Goal: Task Accomplishment & Management: Manage account settings

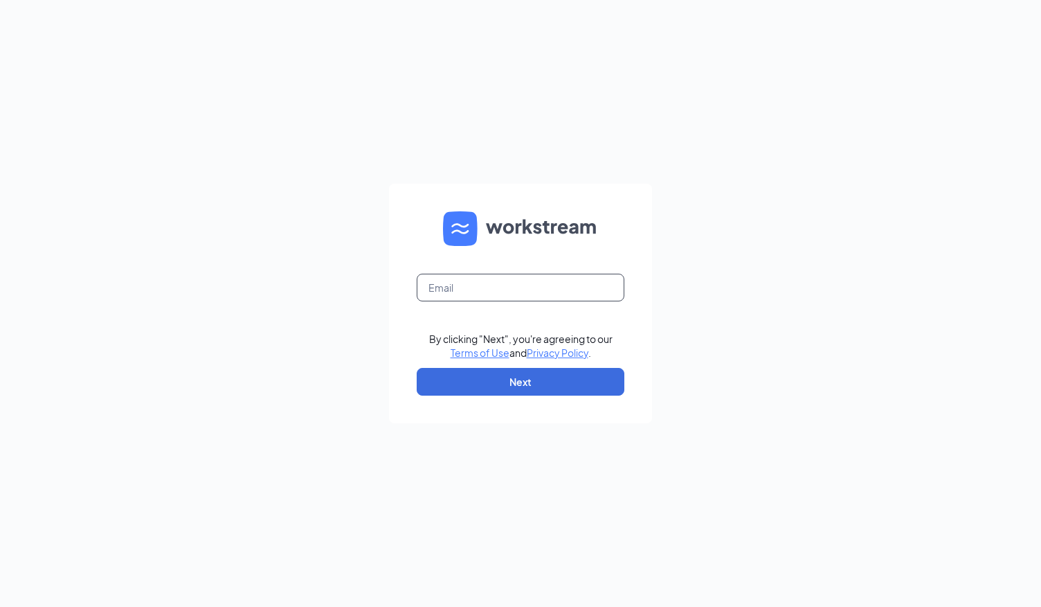
click at [442, 295] on input "text" at bounding box center [521, 288] width 208 height 28
click at [442, 287] on input "text" at bounding box center [521, 288] width 208 height 28
type input "[PERSON_NAME][EMAIL_ADDRESS][PERSON_NAME][DOMAIN_NAME]"
click at [523, 383] on button "Next" at bounding box center [521, 382] width 208 height 28
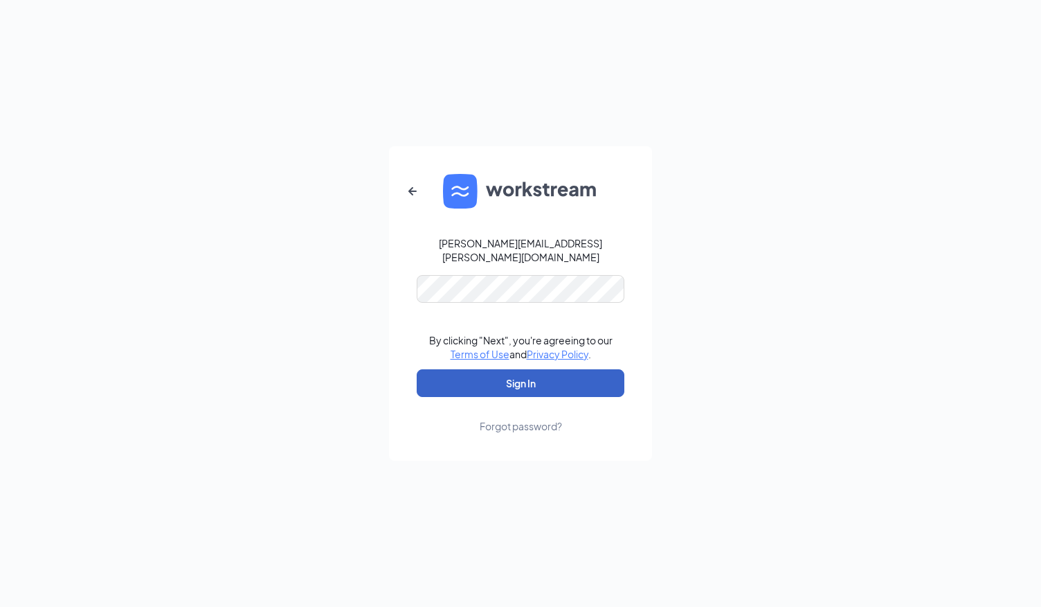
click at [508, 375] on button "Sign In" at bounding box center [521, 383] width 208 height 28
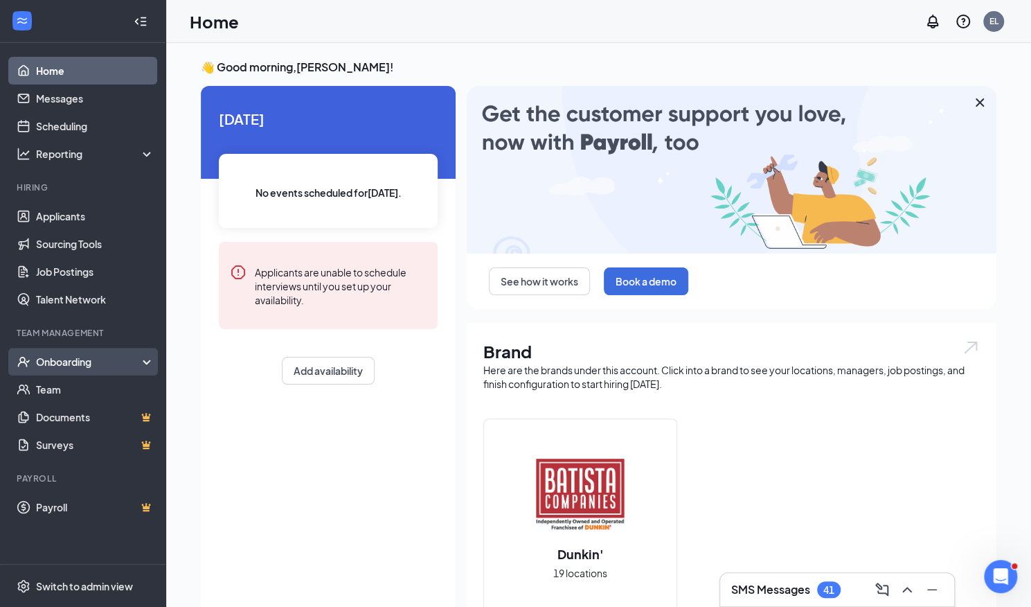
click at [58, 355] on div "Onboarding" at bounding box center [89, 362] width 107 height 14
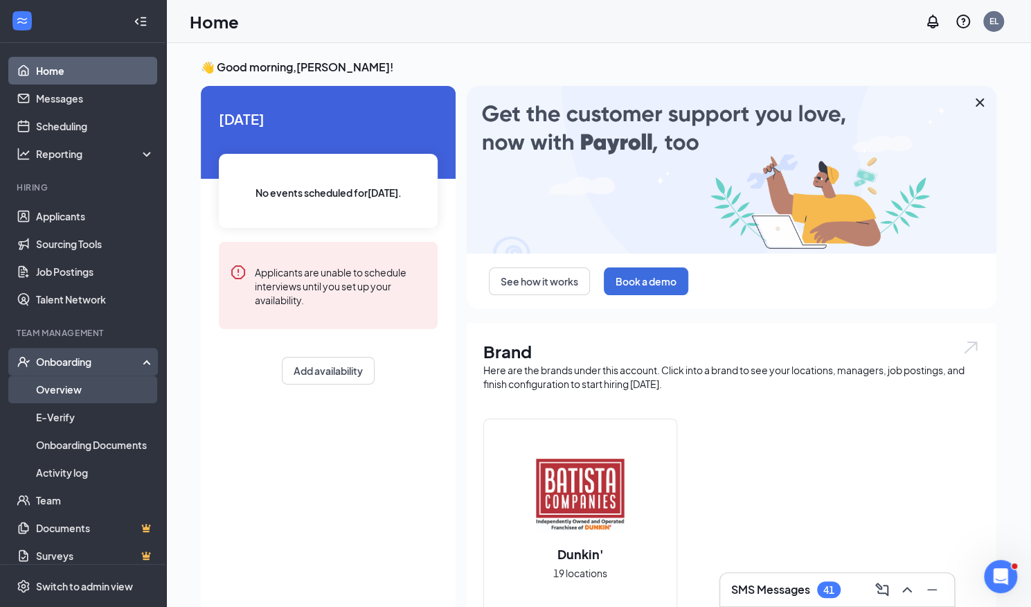
click at [66, 387] on link "Overview" at bounding box center [95, 389] width 118 height 28
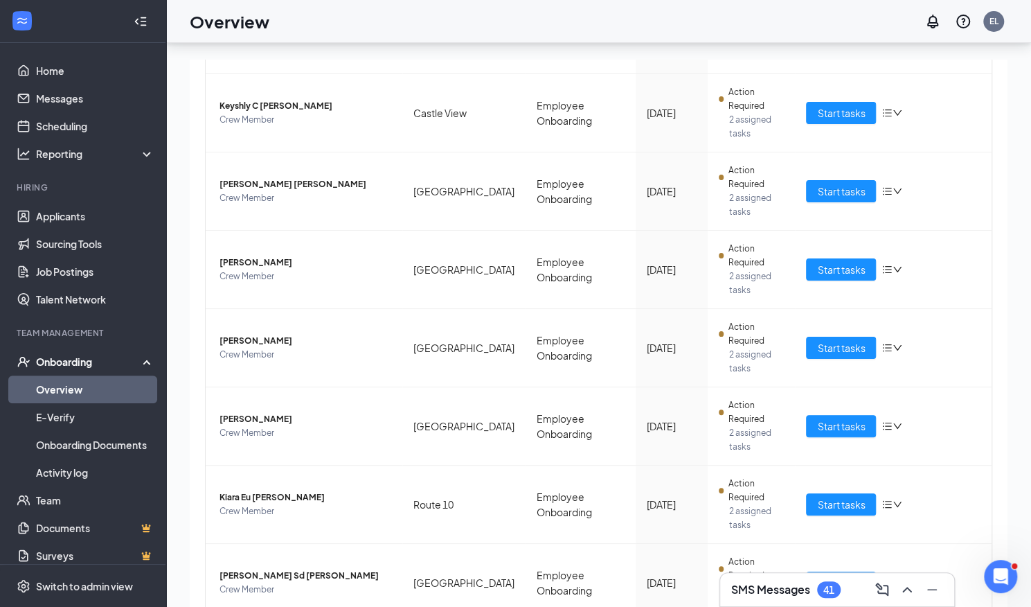
scroll to position [62, 0]
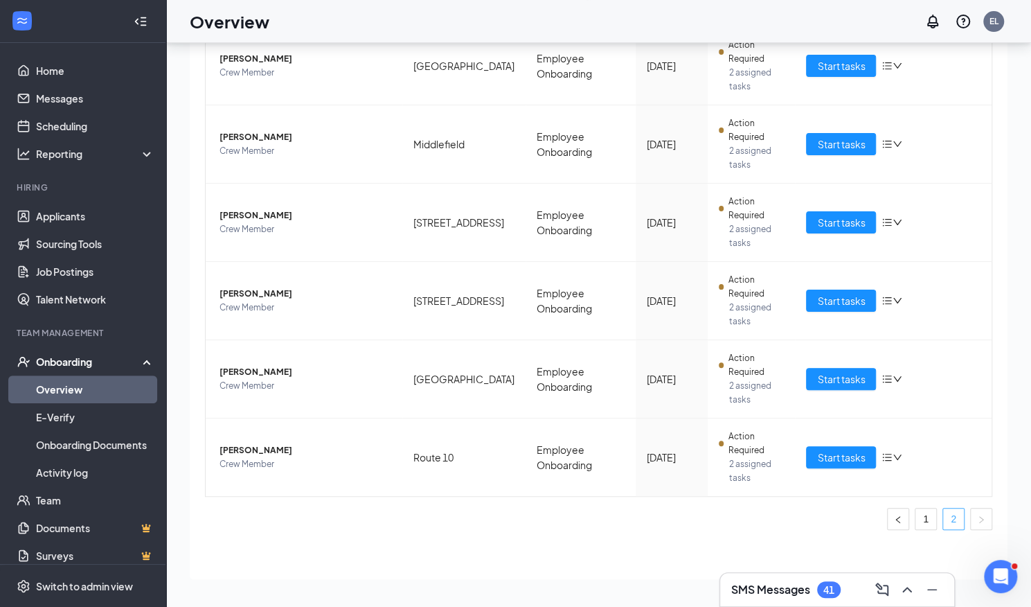
scroll to position [263, 0]
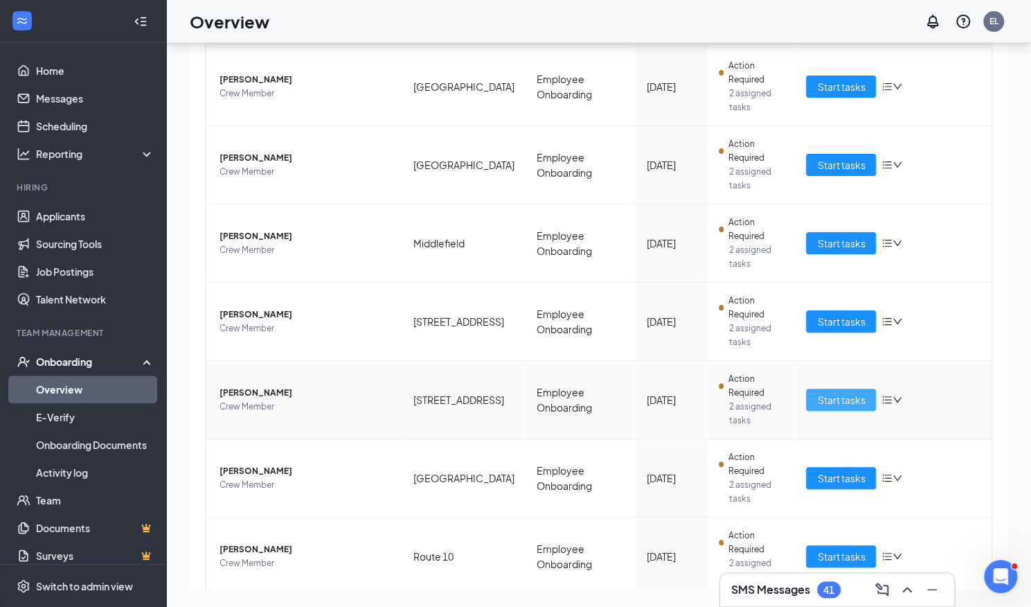
click at [821, 392] on span "Start tasks" at bounding box center [841, 399] width 48 height 15
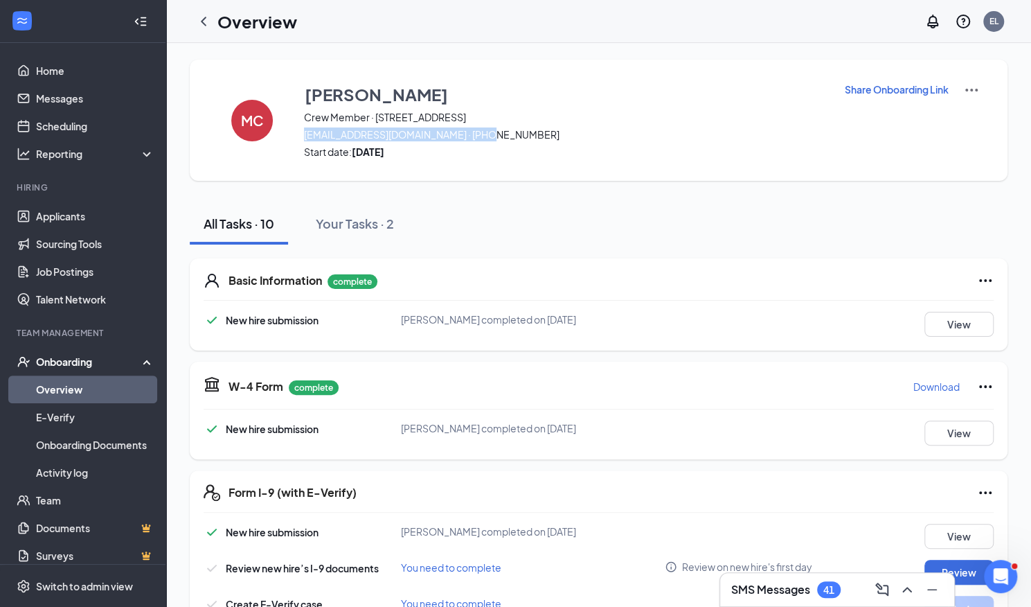
drag, startPoint x: 303, startPoint y: 134, endPoint x: 508, endPoint y: 127, distance: 205.8
click at [508, 127] on div "MC Michael Cumba Crew Member · 893 East Main cumbam27@gmail.com · (978) 235-992…" at bounding box center [599, 120] width 818 height 121
click at [82, 391] on link "Overview" at bounding box center [95, 389] width 118 height 28
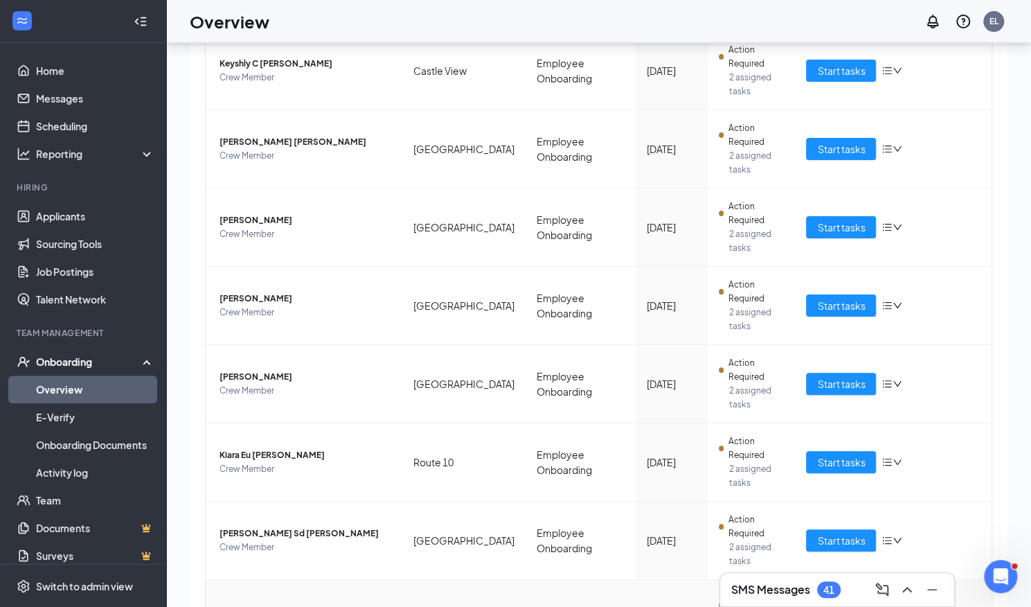
scroll to position [62, 0]
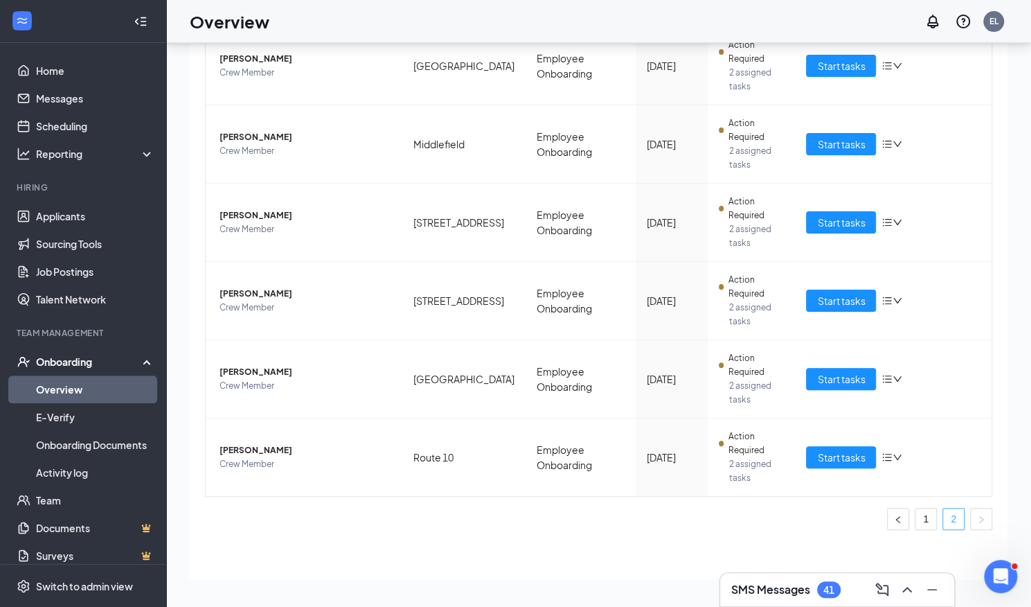
scroll to position [263, 0]
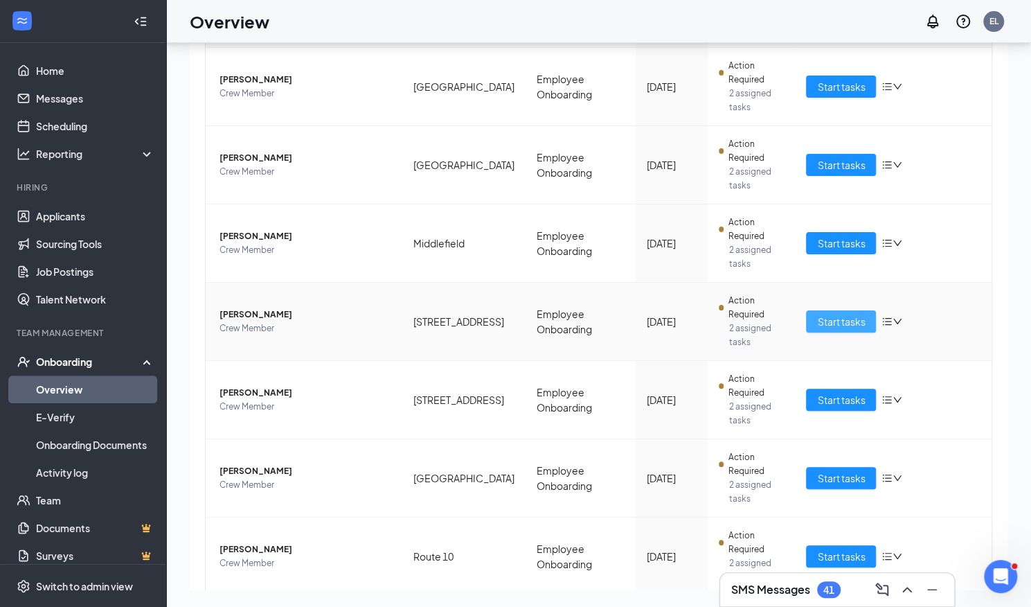
click at [843, 314] on span "Start tasks" at bounding box center [841, 321] width 48 height 15
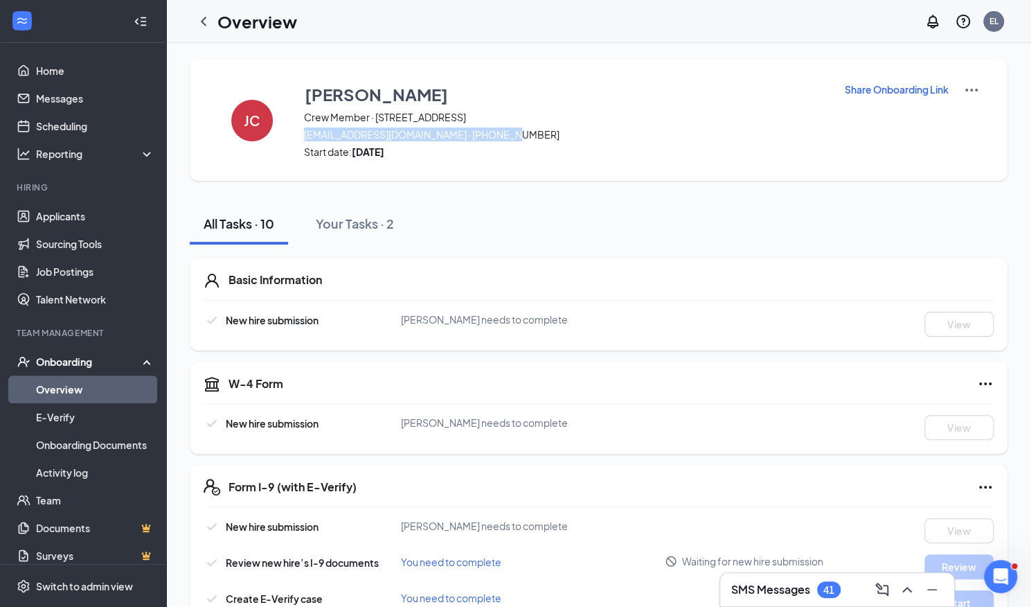
drag, startPoint x: 302, startPoint y: 130, endPoint x: 507, endPoint y: 125, distance: 205.0
click at [507, 125] on div "JC Javier Castillo Crew Member · 893 East Main funfetti2385@gmail.com · (860) 8…" at bounding box center [599, 120] width 818 height 121
copy span "funfetti2385@gmail.com · (860) 840-6599"
click at [87, 390] on link "Overview" at bounding box center [95, 389] width 118 height 28
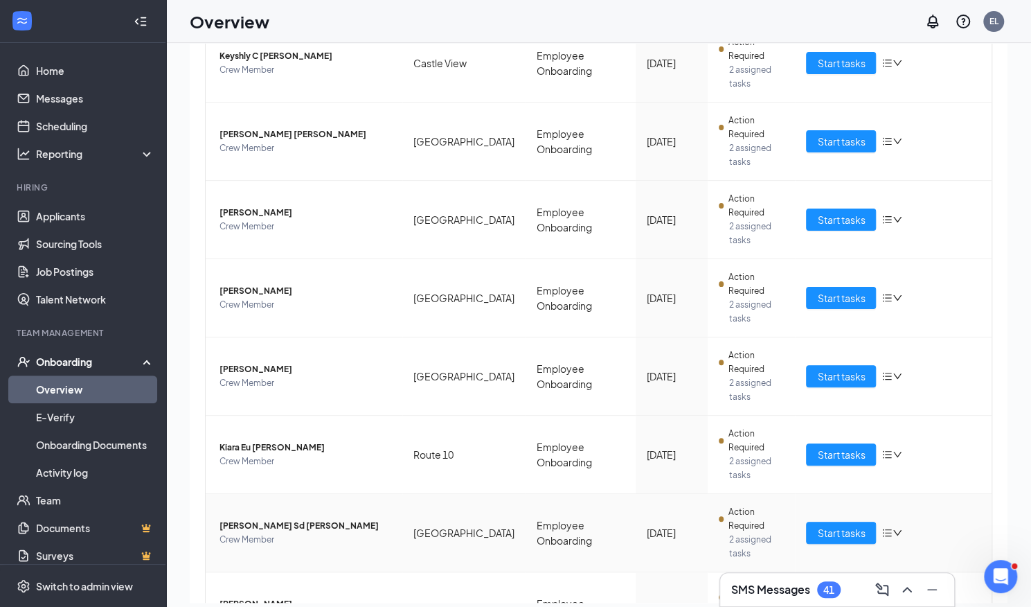
scroll to position [62, 0]
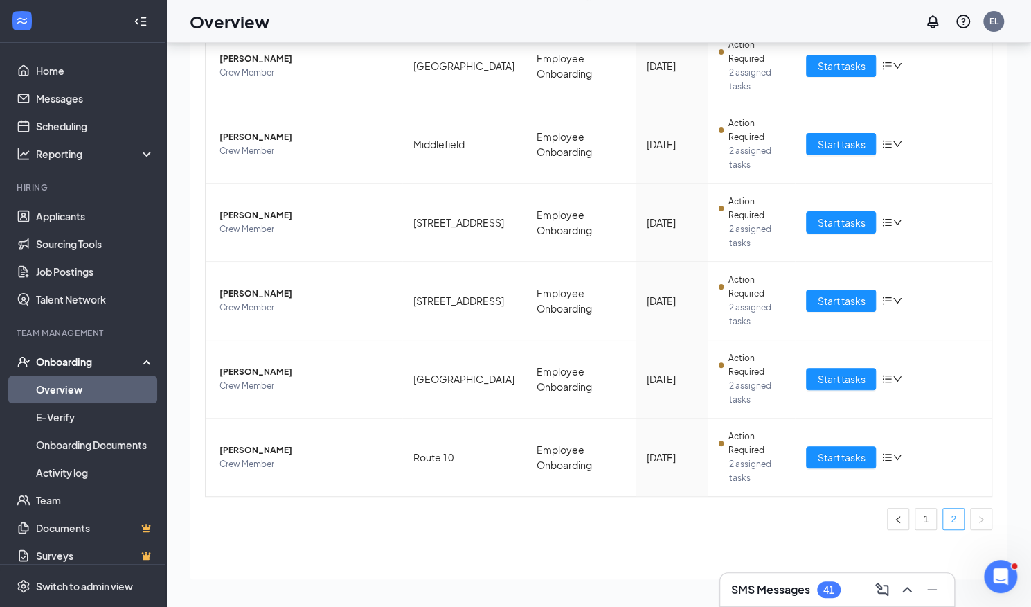
scroll to position [263, 0]
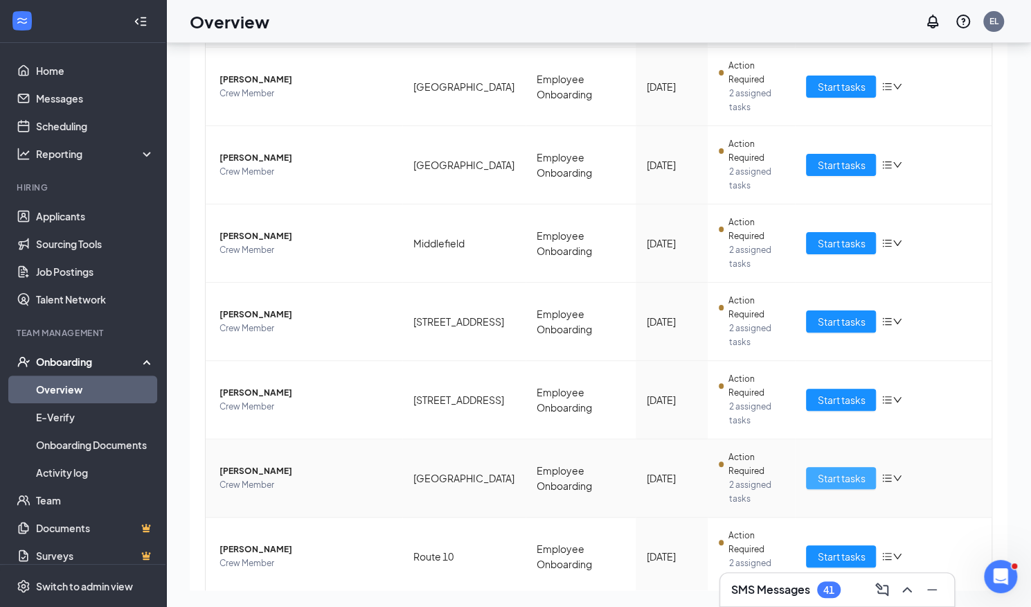
click at [832, 470] on span "Start tasks" at bounding box center [841, 477] width 48 height 15
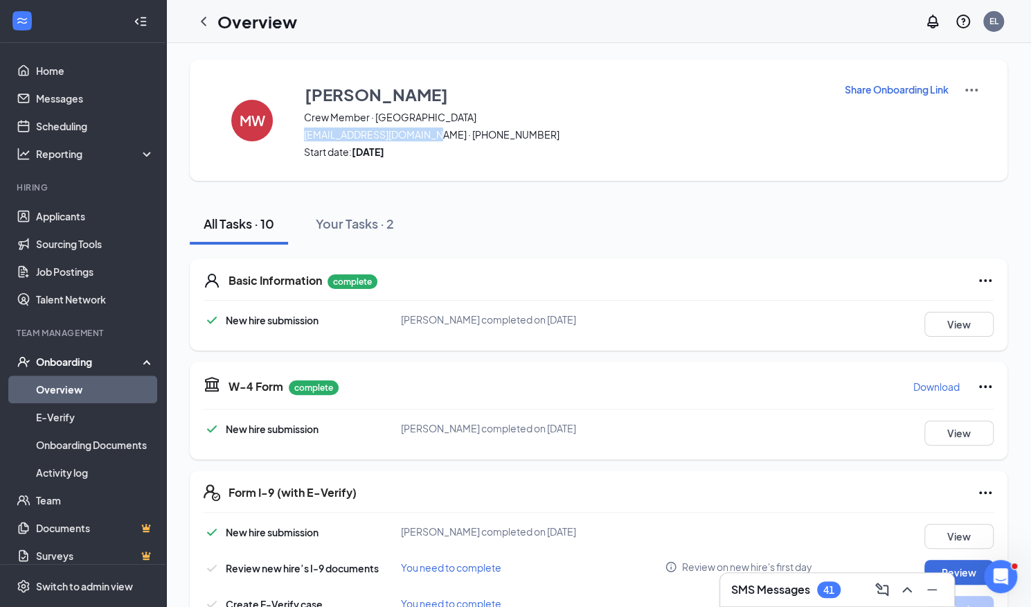
drag, startPoint x: 301, startPoint y: 136, endPoint x: 432, endPoint y: 134, distance: 130.9
click at [432, 134] on div "MW Michael Walker Crew Member · Portland mikiewalker556@gmail.com · (959) 239-4…" at bounding box center [599, 120] width 818 height 121
copy span "mikiewalker556@gmail.com"
click at [120, 390] on link "Overview" at bounding box center [95, 389] width 118 height 28
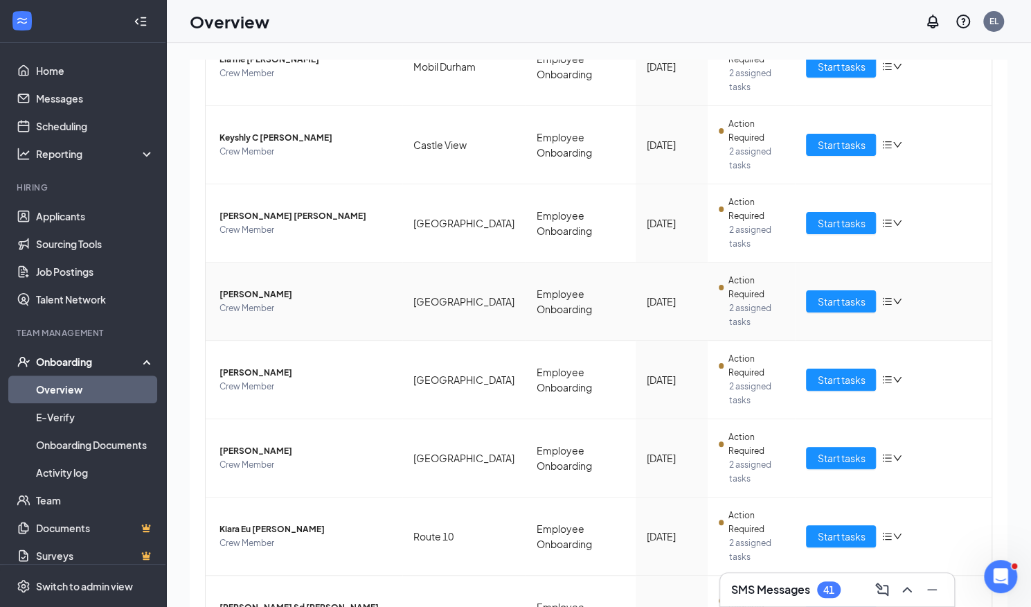
scroll to position [456, 0]
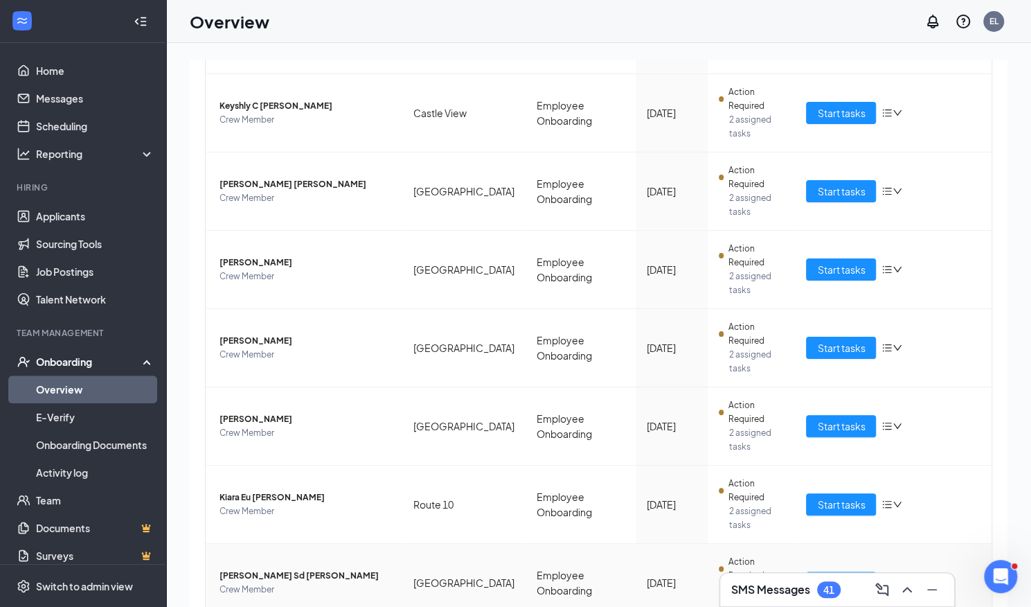
click at [837, 575] on span "Start tasks" at bounding box center [841, 582] width 48 height 15
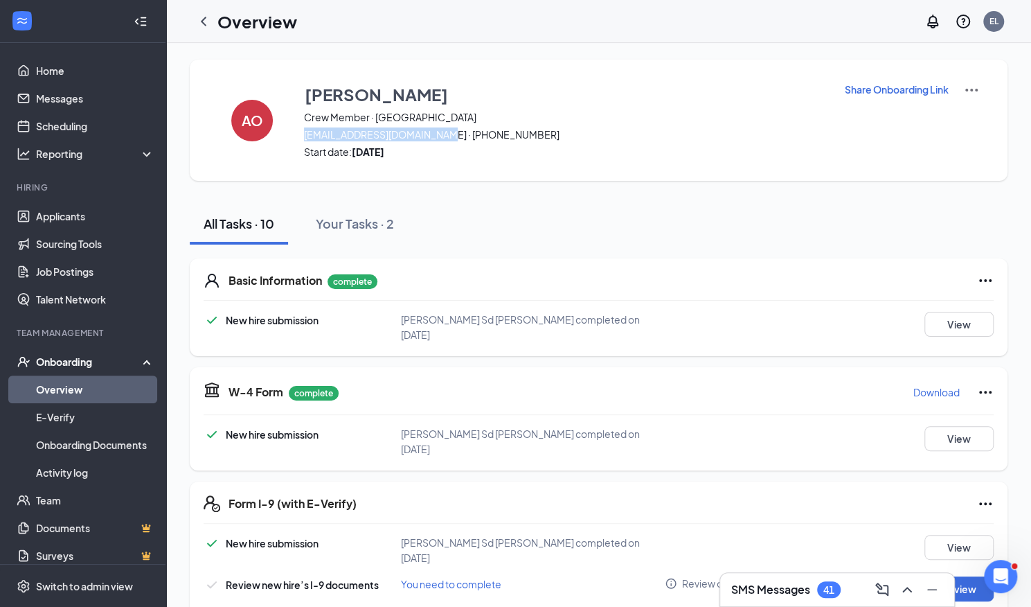
drag, startPoint x: 306, startPoint y: 138, endPoint x: 438, endPoint y: 132, distance: 132.4
click at [438, 132] on span "angieorellana007@gmail.com · (203) 506-1260" at bounding box center [565, 134] width 523 height 14
copy span "angieorellana007@gmail.com"
click at [902, 586] on icon "ChevronUp" at bounding box center [907, 589] width 17 height 17
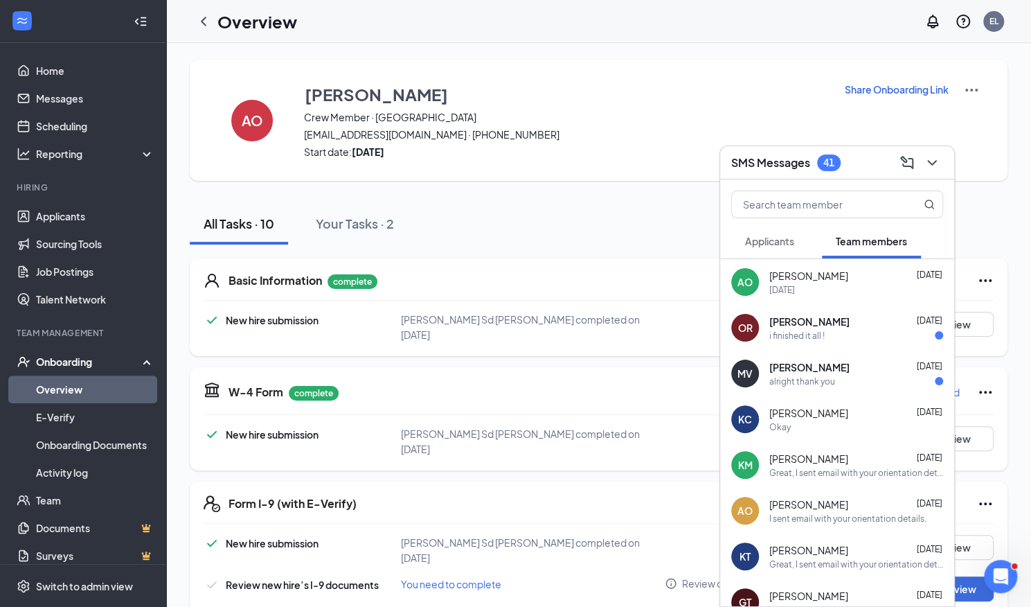
click at [861, 280] on div "Angie Orellana Sep 14" at bounding box center [856, 276] width 174 height 14
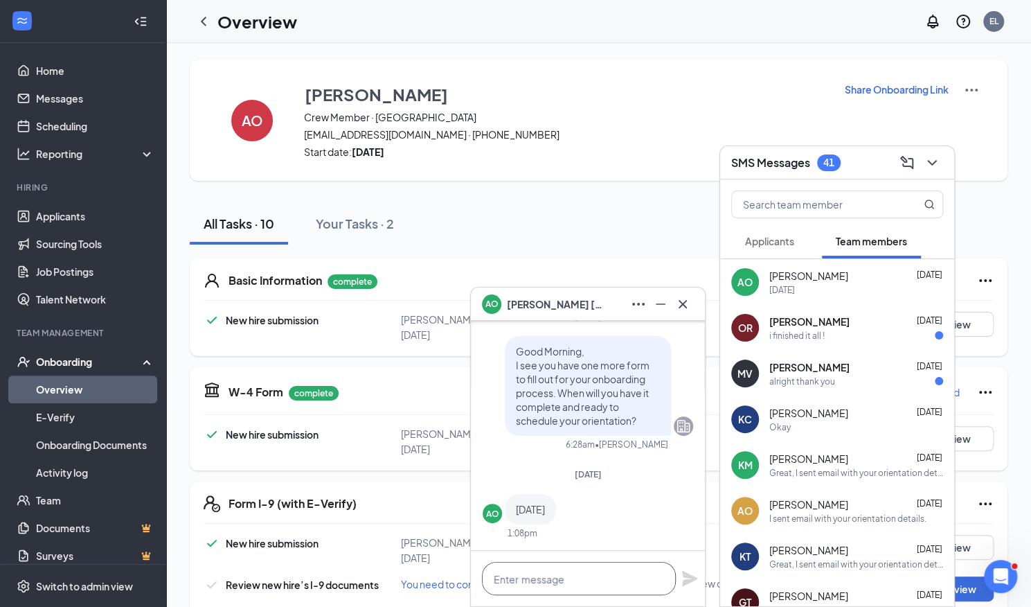
click at [555, 584] on textarea at bounding box center [579, 578] width 194 height 33
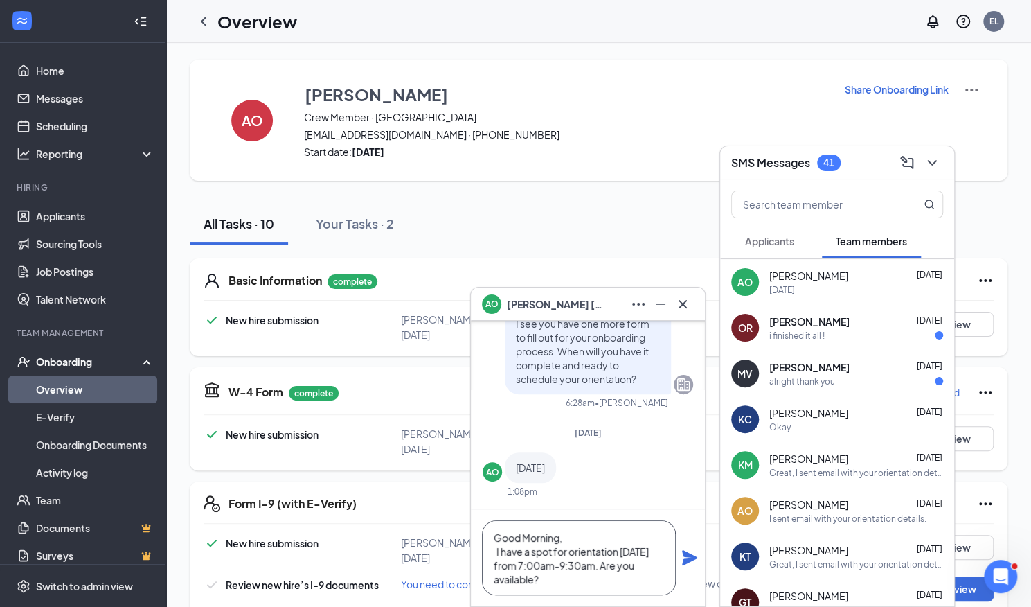
type textarea "Good Morning, I have a spot for orientation tomorrow from 7:00am-9:30am. Are yo…"
click at [690, 557] on icon "Plane" at bounding box center [689, 557] width 17 height 17
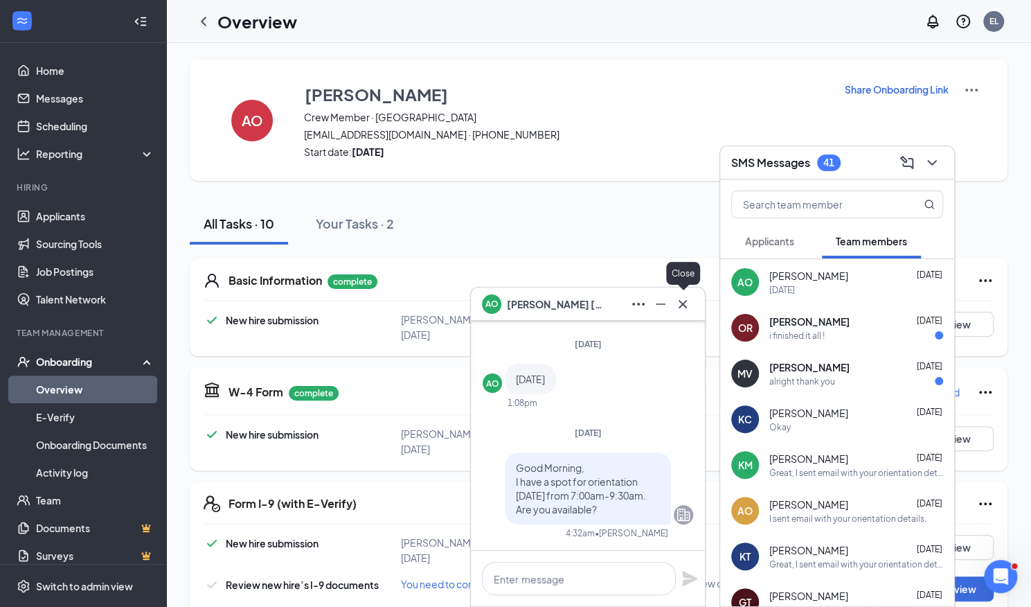
click at [682, 307] on icon "Cross" at bounding box center [682, 304] width 17 height 17
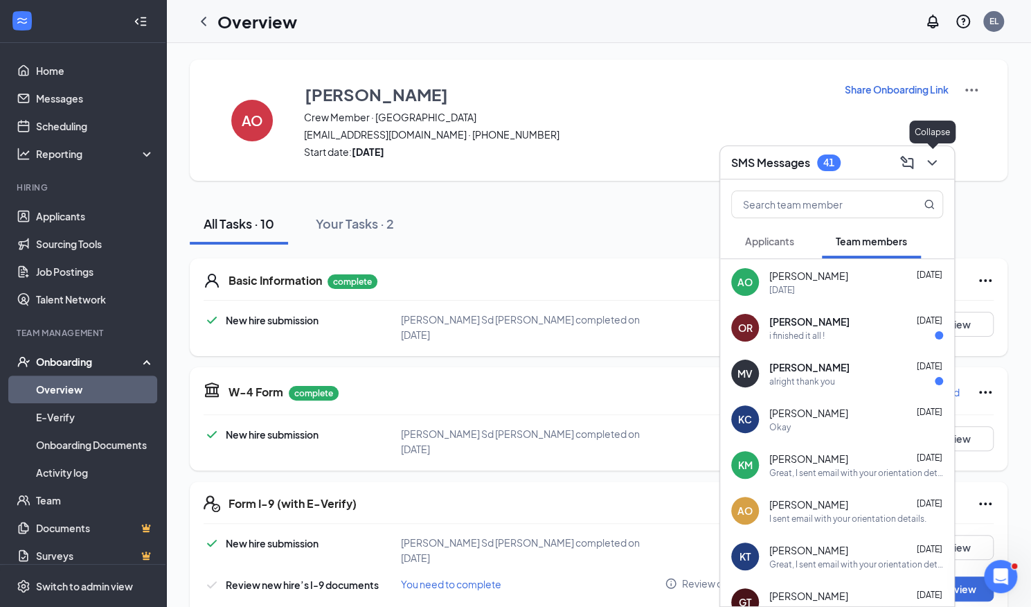
click at [931, 165] on icon "ChevronDown" at bounding box center [932, 162] width 17 height 17
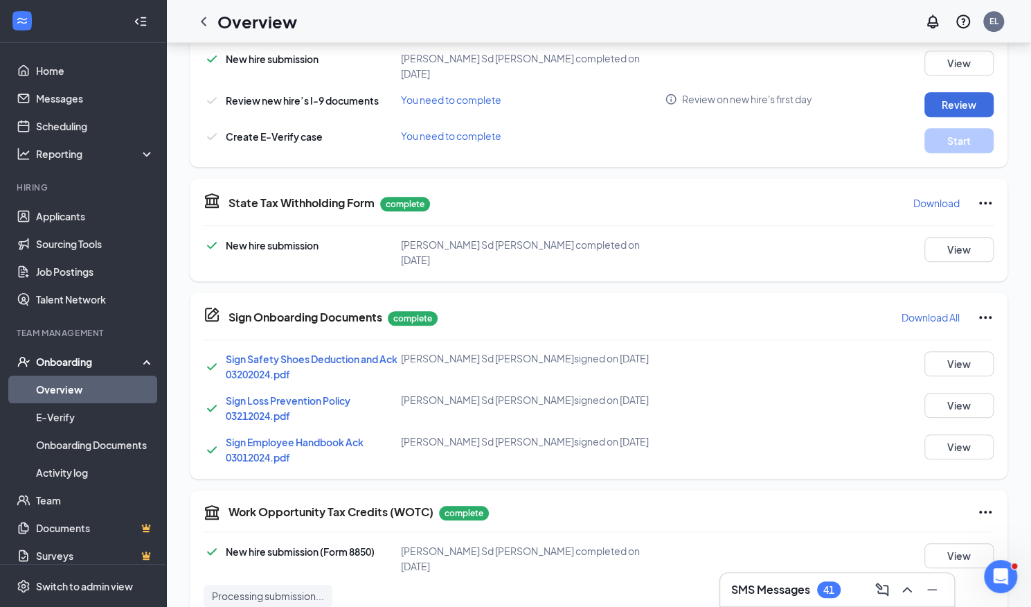
scroll to position [485, 0]
click at [83, 391] on link "Overview" at bounding box center [95, 389] width 118 height 28
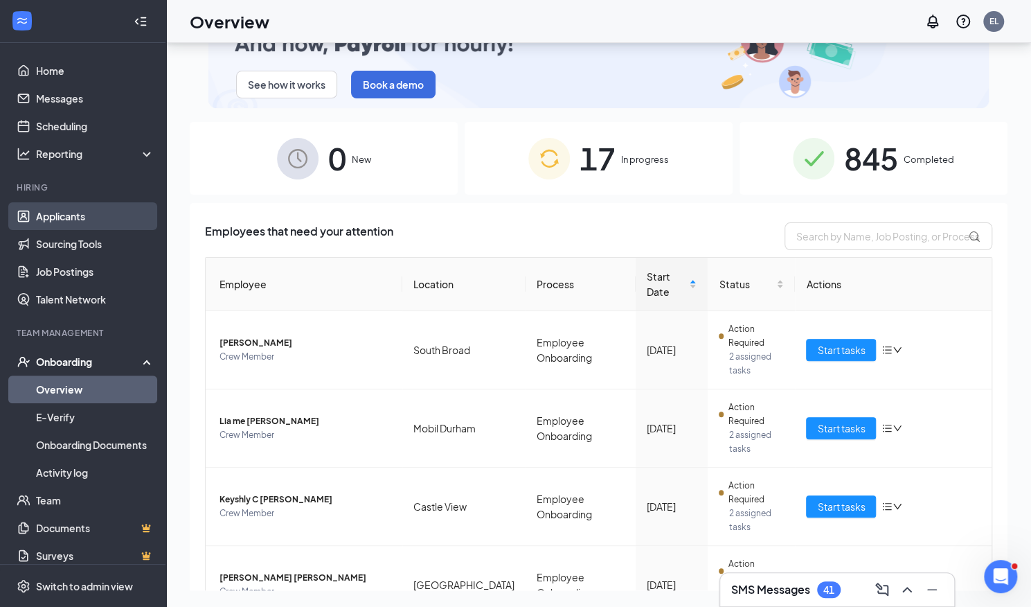
click at [75, 214] on link "Applicants" at bounding box center [95, 216] width 118 height 28
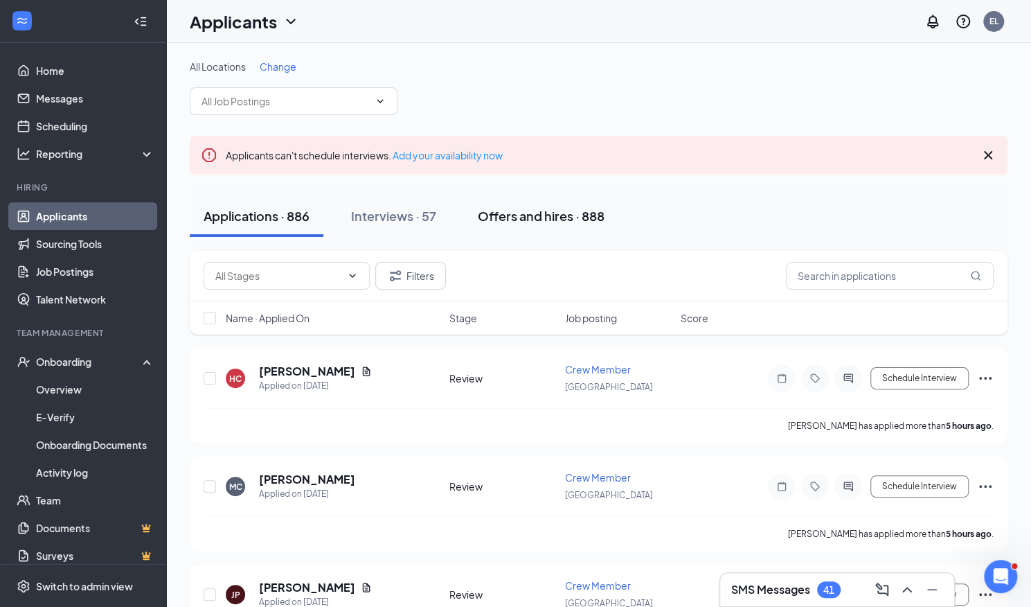
click at [519, 217] on div "Offers and hires · 888" at bounding box center [541, 215] width 127 height 17
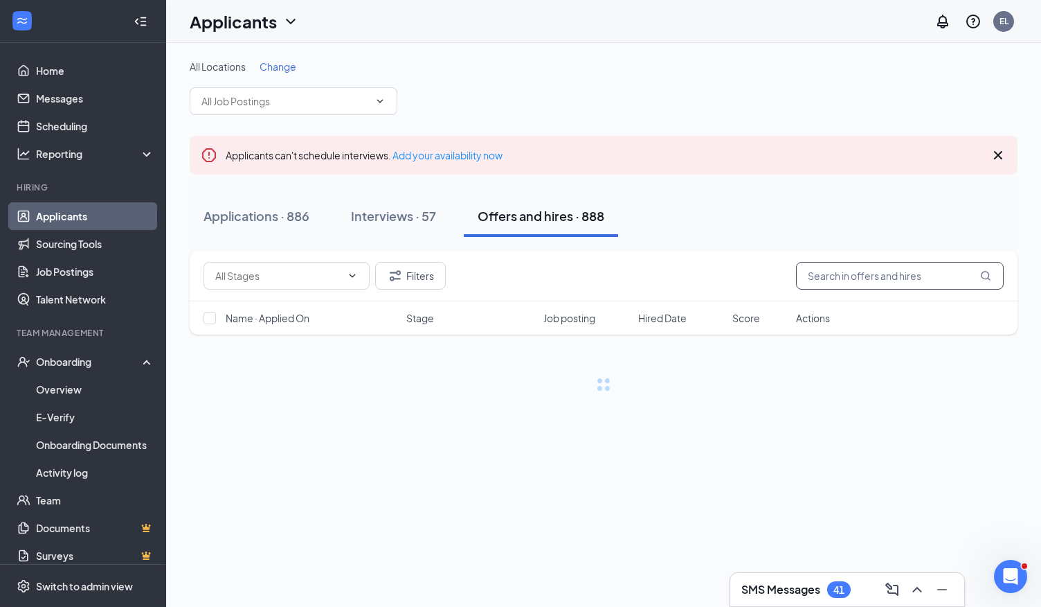
click at [898, 272] on input "text" at bounding box center [900, 276] width 208 height 28
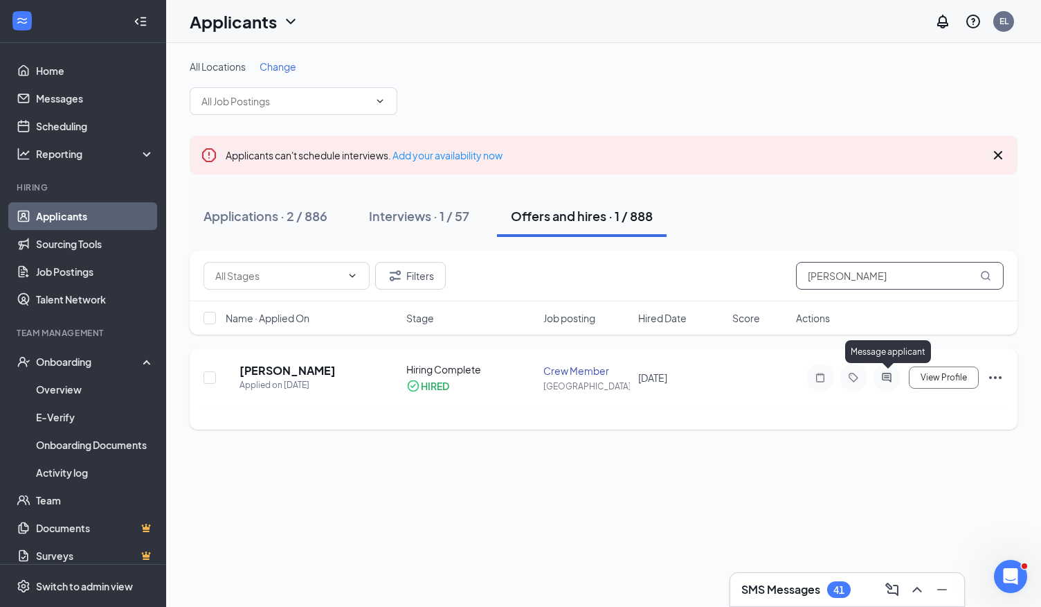
type input "angie"
click at [888, 376] on icon "ActiveChat" at bounding box center [886, 377] width 9 height 9
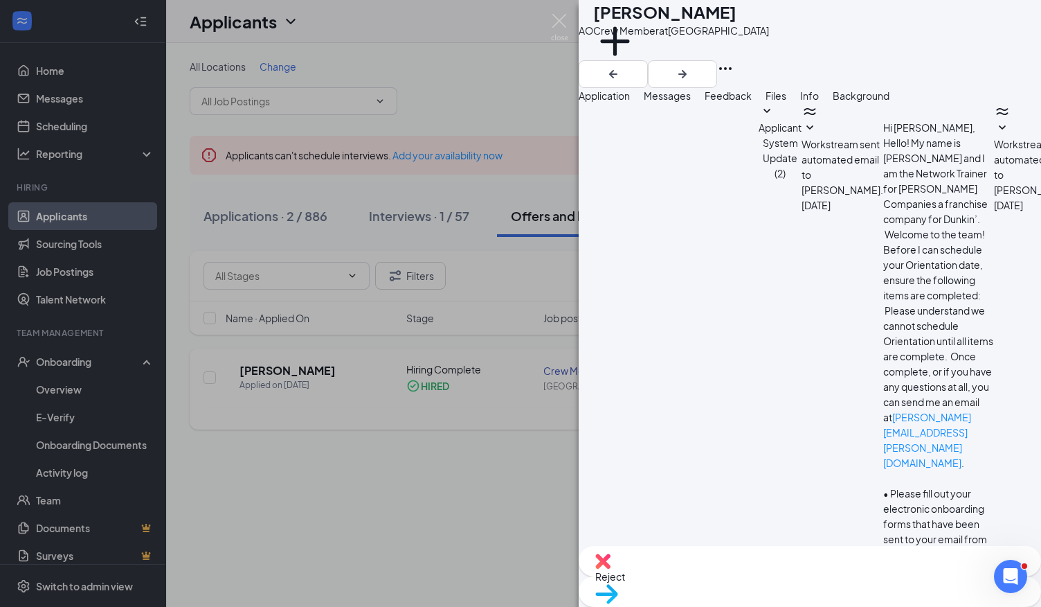
scroll to position [554, 0]
click at [559, 17] on img at bounding box center [559, 27] width 17 height 27
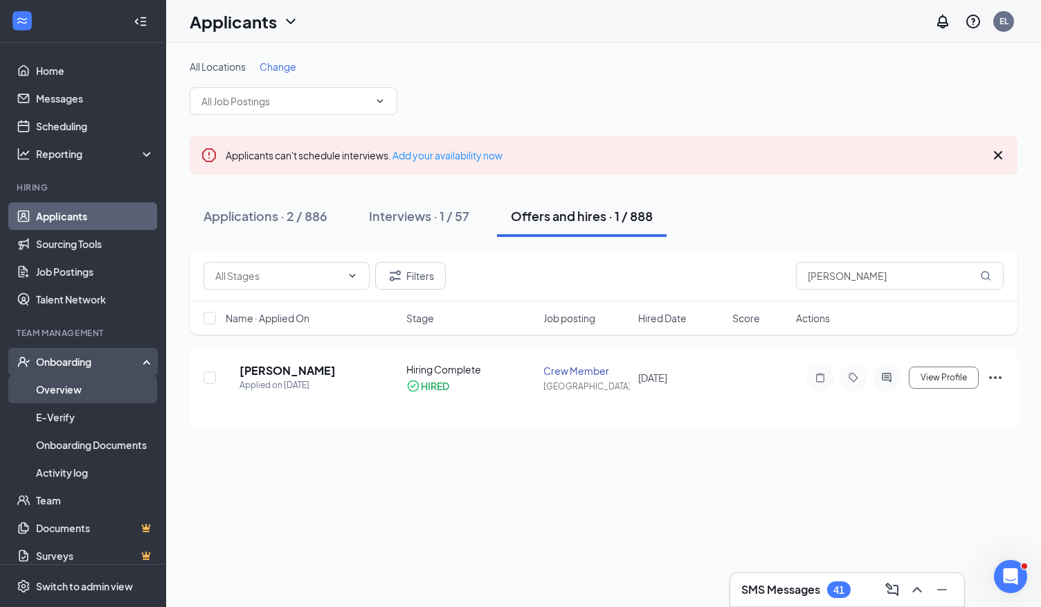
click at [80, 384] on link "Overview" at bounding box center [95, 389] width 118 height 28
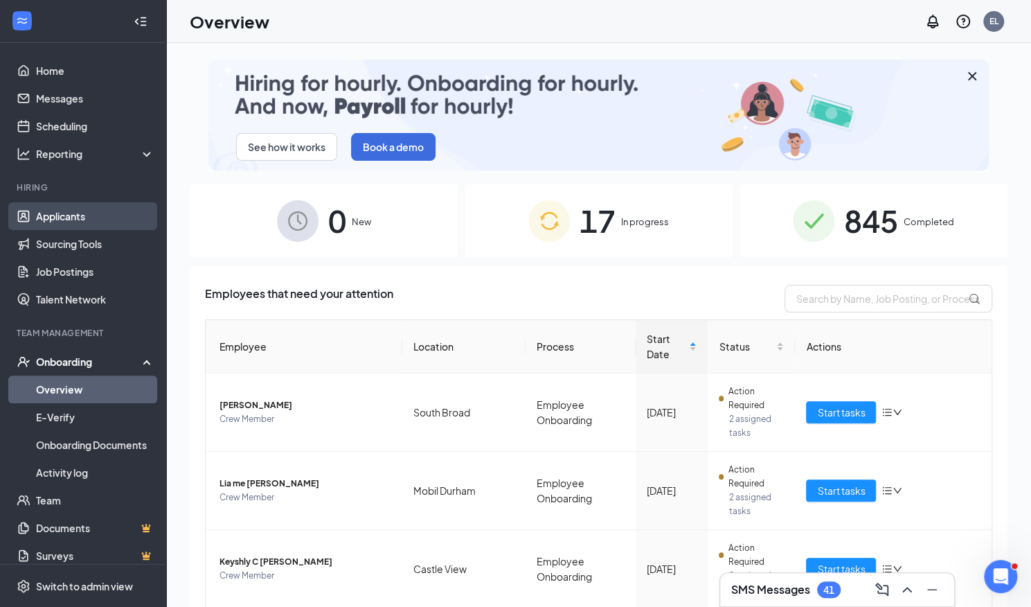
click at [73, 224] on link "Applicants" at bounding box center [95, 216] width 118 height 28
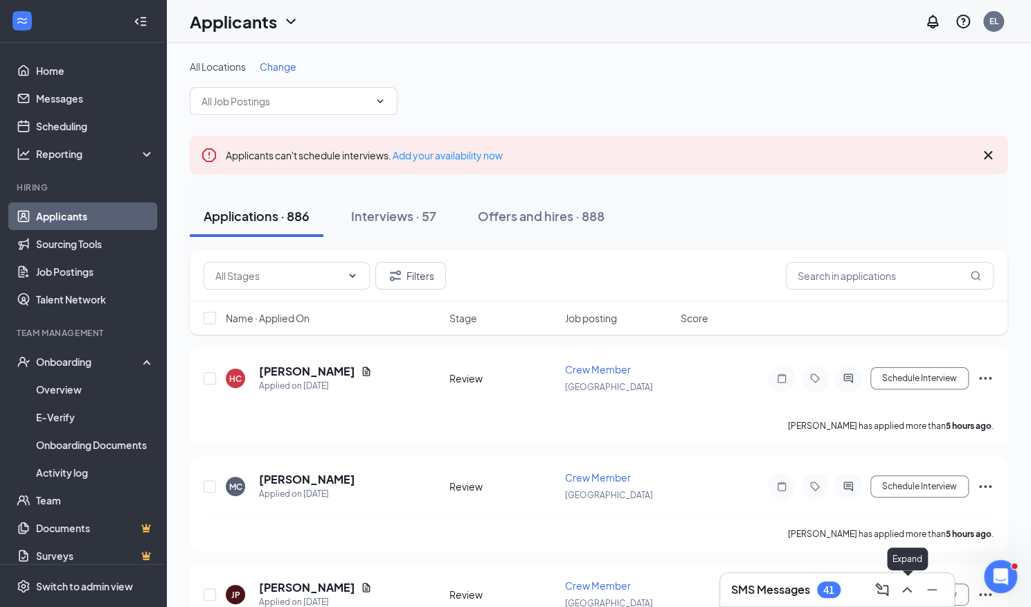
click at [909, 589] on icon "ChevronUp" at bounding box center [906, 589] width 9 height 6
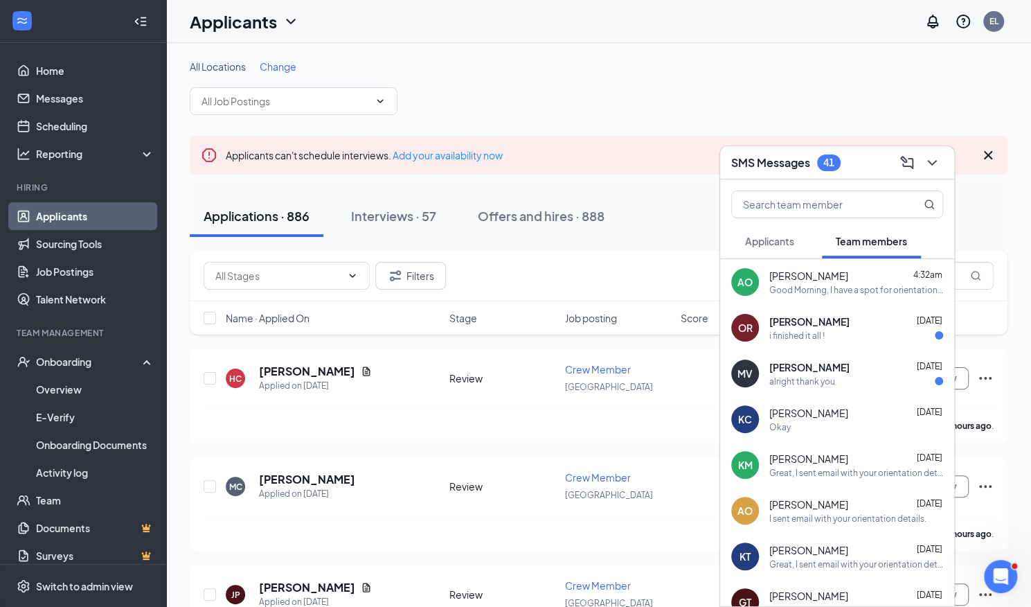
click at [754, 244] on span "Applicants" at bounding box center [769, 241] width 49 height 12
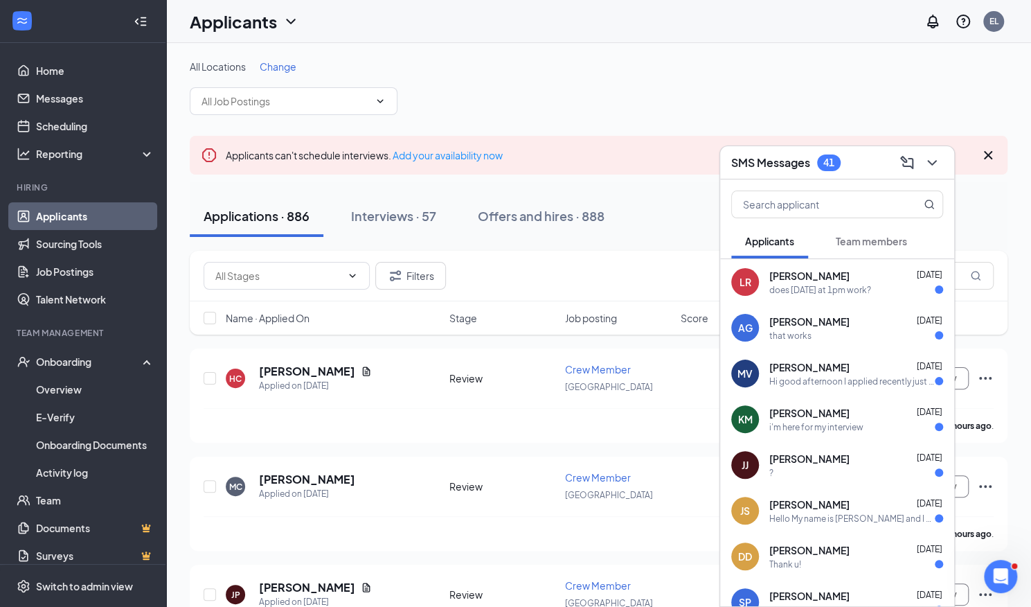
click at [930, 163] on icon "ChevronDown" at bounding box center [931, 163] width 9 height 6
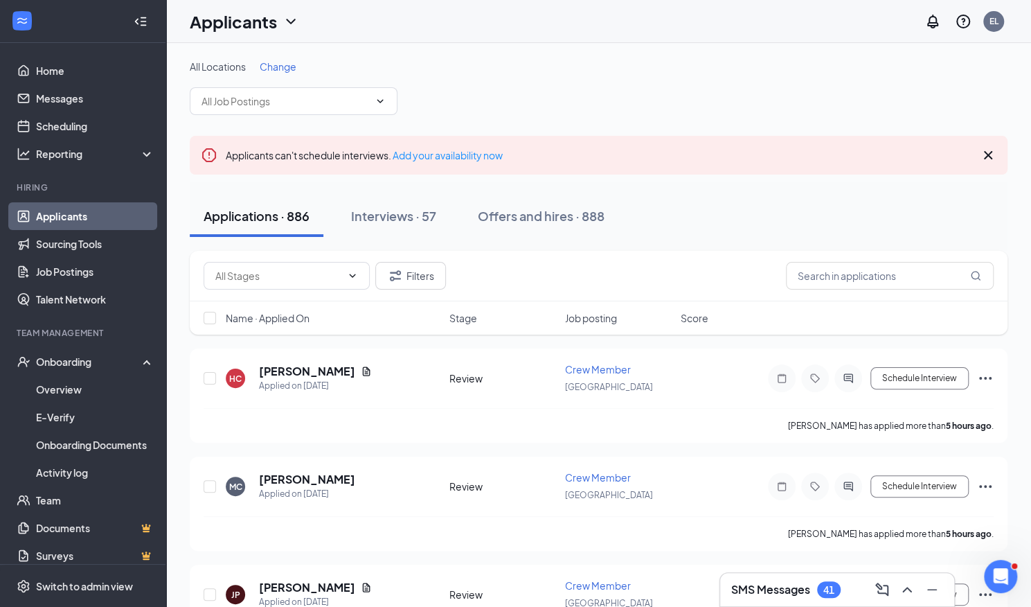
click at [871, 297] on div "Filters" at bounding box center [599, 276] width 818 height 51
click at [853, 283] on input "text" at bounding box center [890, 276] width 208 height 28
type input "Krist"
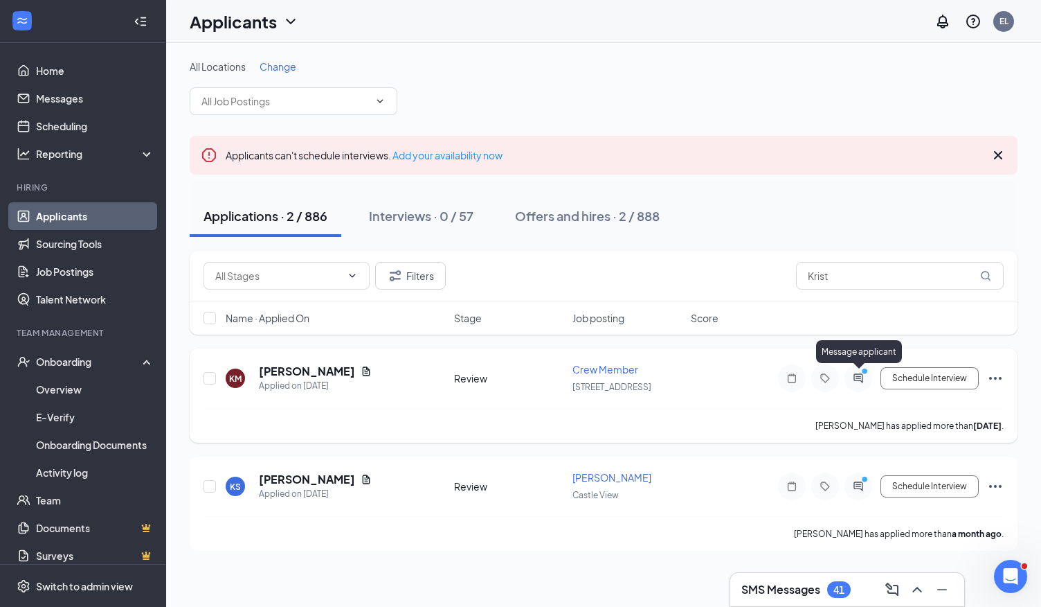
click at [863, 377] on icon "ActiveChat" at bounding box center [858, 378] width 17 height 11
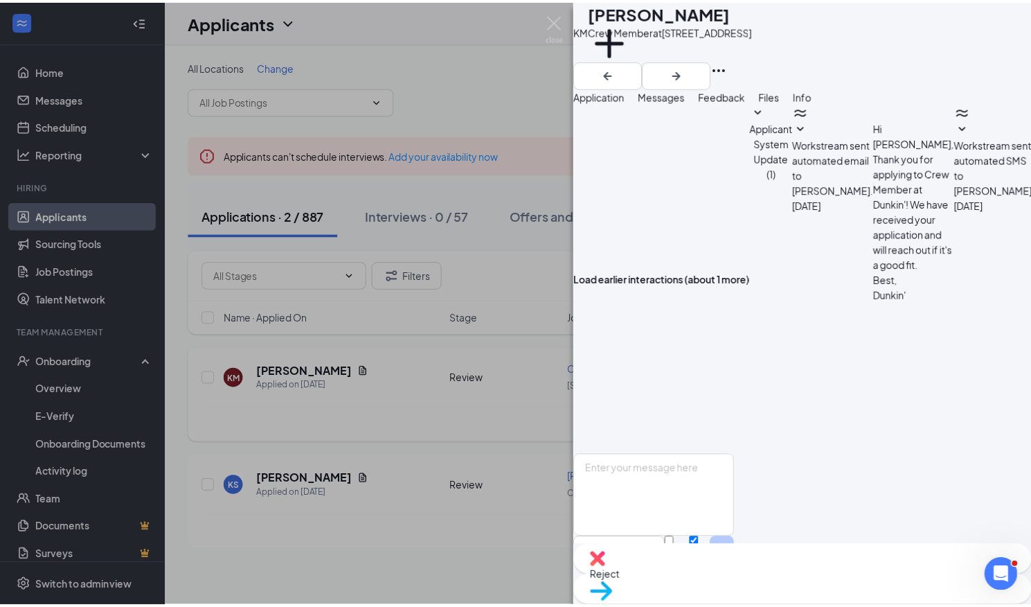
scroll to position [659, 0]
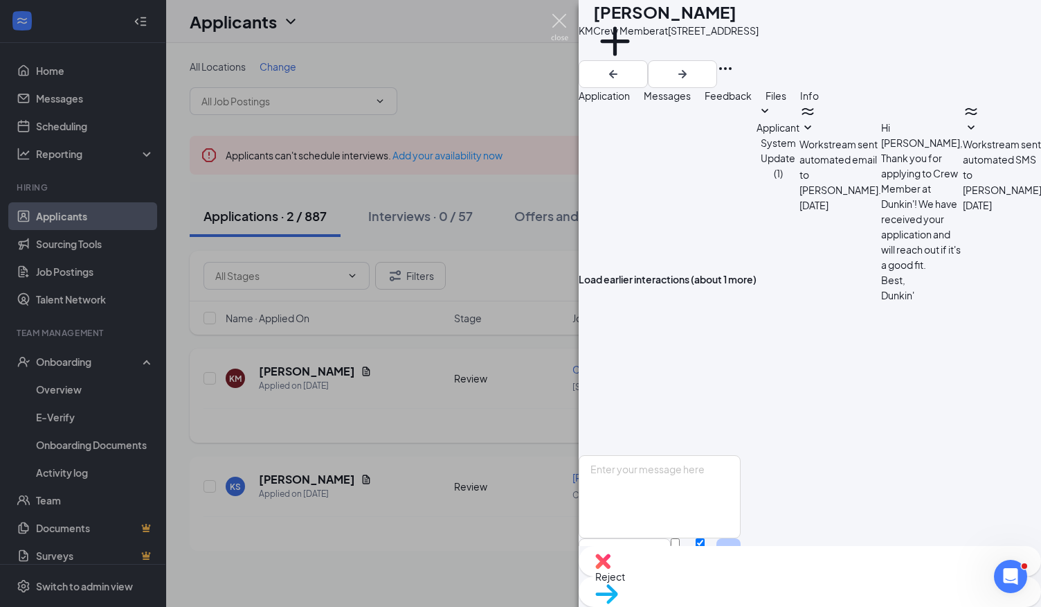
click at [566, 21] on img at bounding box center [559, 27] width 17 height 27
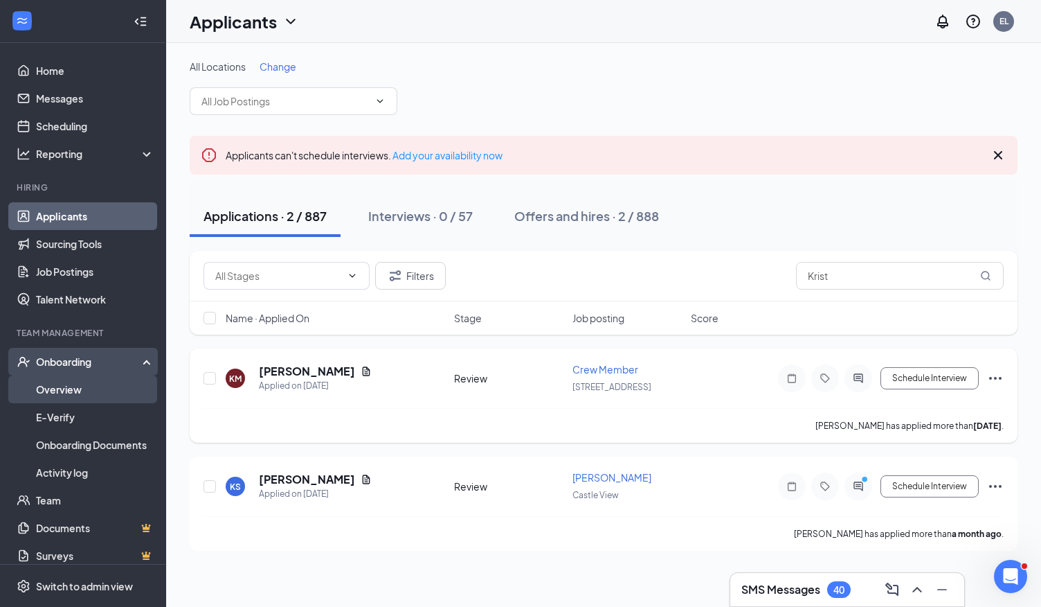
click at [76, 388] on link "Overview" at bounding box center [95, 389] width 118 height 28
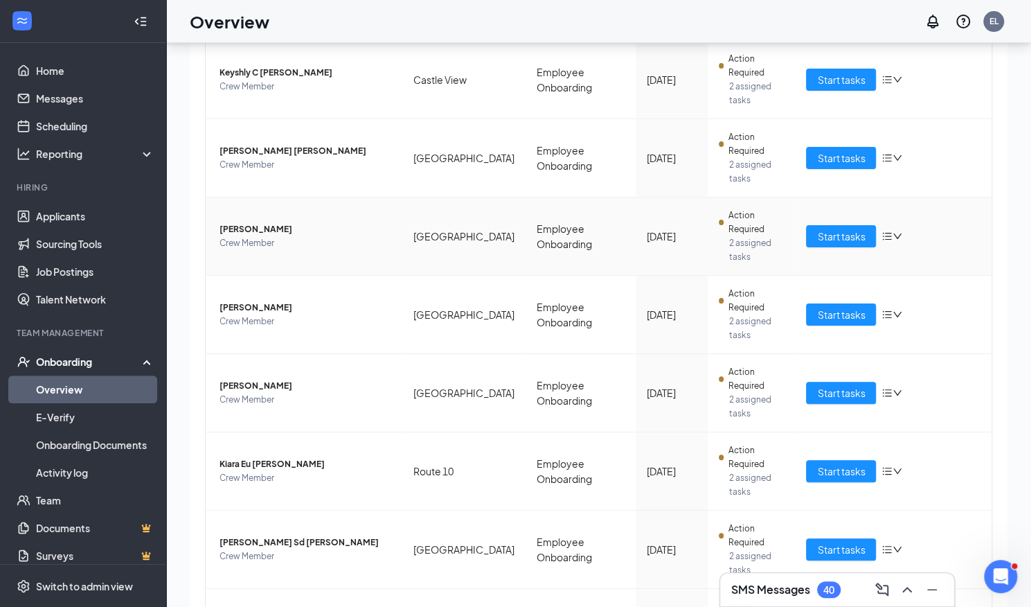
scroll to position [62, 0]
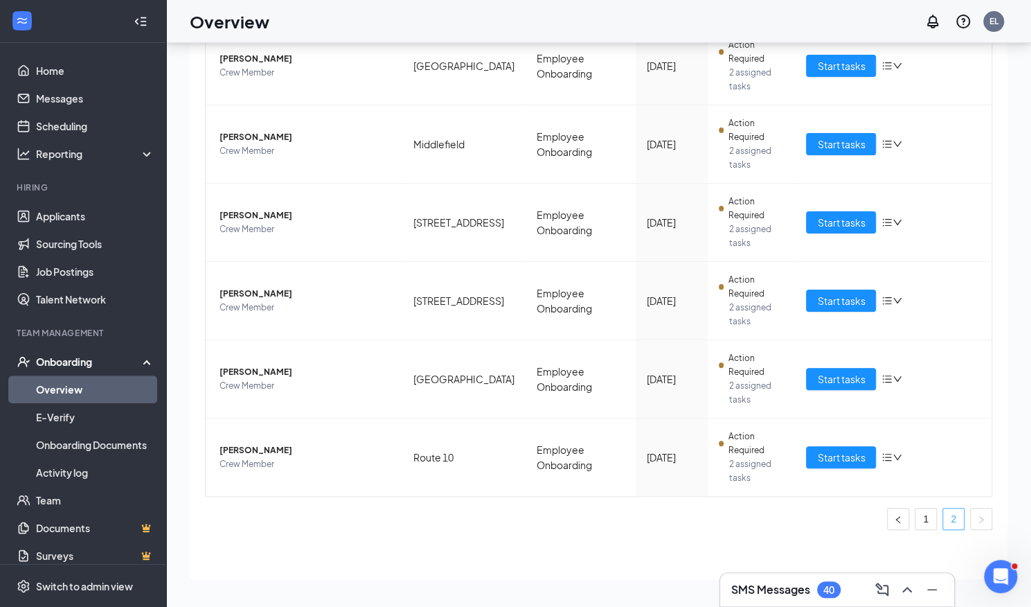
scroll to position [263, 0]
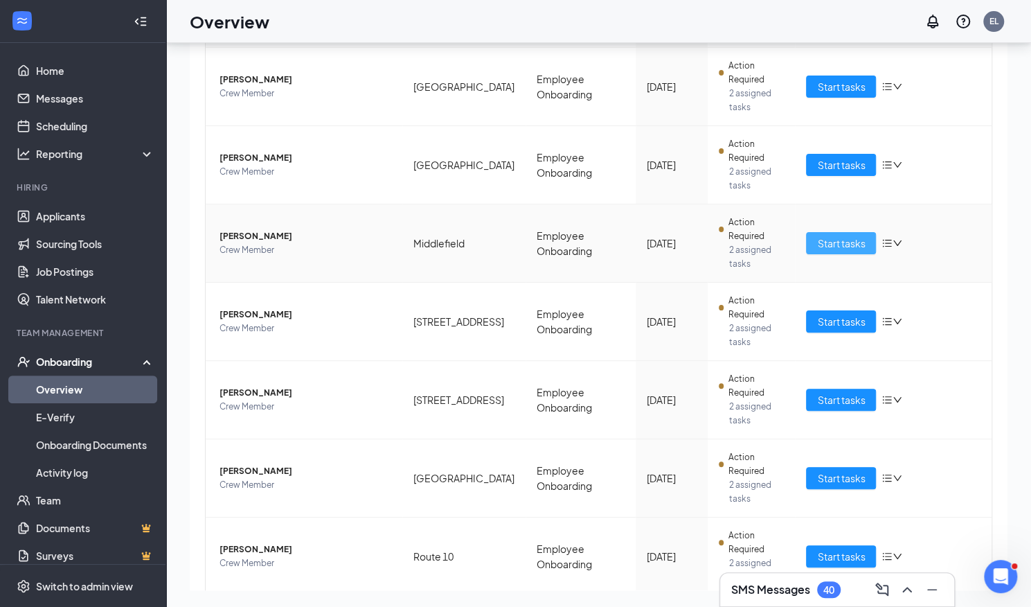
click at [823, 235] on span "Start tasks" at bounding box center [841, 242] width 48 height 15
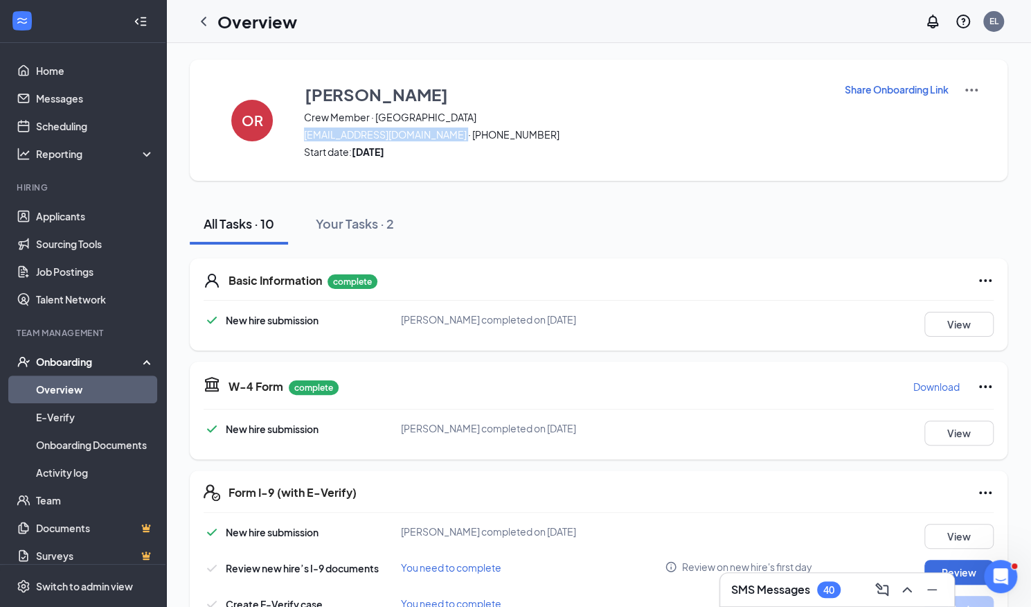
drag, startPoint x: 303, startPoint y: 141, endPoint x: 456, endPoint y: 135, distance: 153.1
click at [456, 135] on div "Osvaldo Rodriguez Crew Member · Middlefield osvaldogrodriguez25@gmail.com · (86…" at bounding box center [565, 120] width 523 height 77
copy span "osvaldogrodriguez25@gmail.com"
click at [120, 387] on link "Overview" at bounding box center [95, 389] width 118 height 28
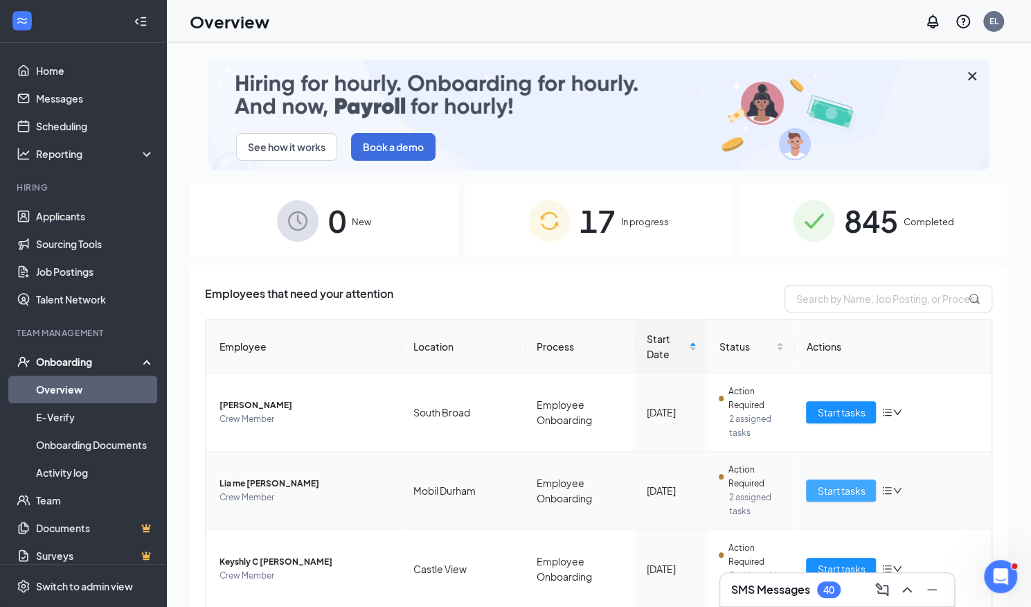
click at [837, 483] on span "Start tasks" at bounding box center [841, 490] width 48 height 15
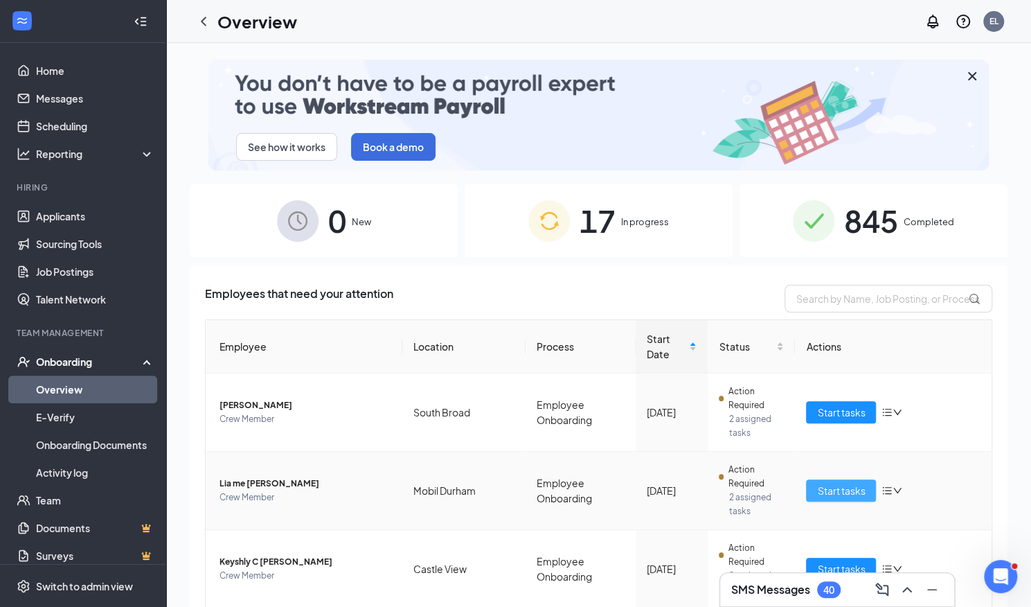
click at [839, 483] on span "Start tasks" at bounding box center [841, 490] width 48 height 15
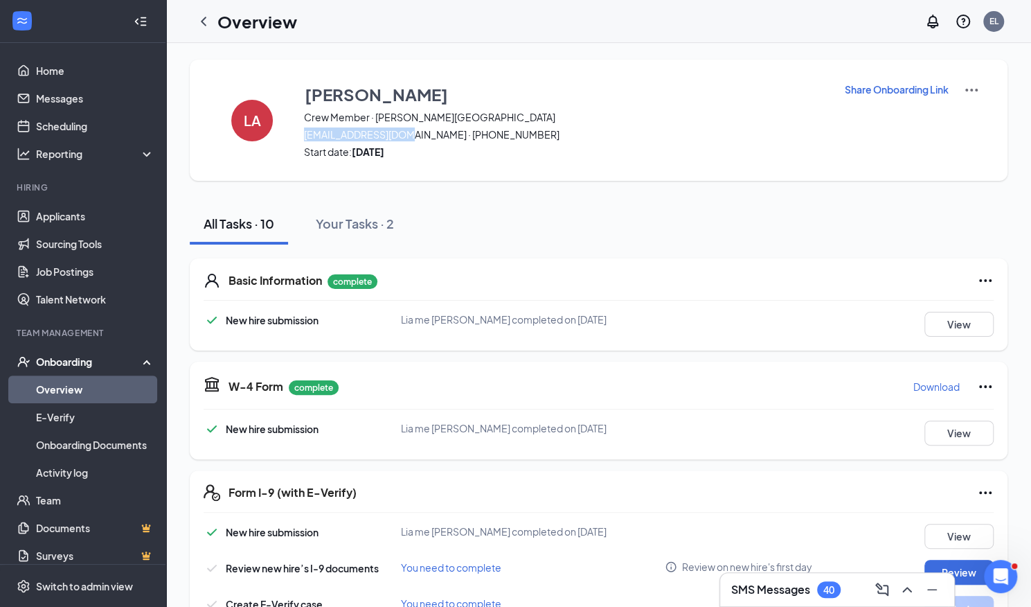
drag, startPoint x: 303, startPoint y: 132, endPoint x: 407, endPoint y: 129, distance: 103.9
click at [407, 129] on div "LA Lia Amadon Crew Member · Mobil Durham liaamadon@gmail.com · (203) 836-9779 S…" at bounding box center [599, 120] width 818 height 121
copy span "liaamadon@gmail.com"
click at [107, 384] on link "Overview" at bounding box center [95, 389] width 118 height 28
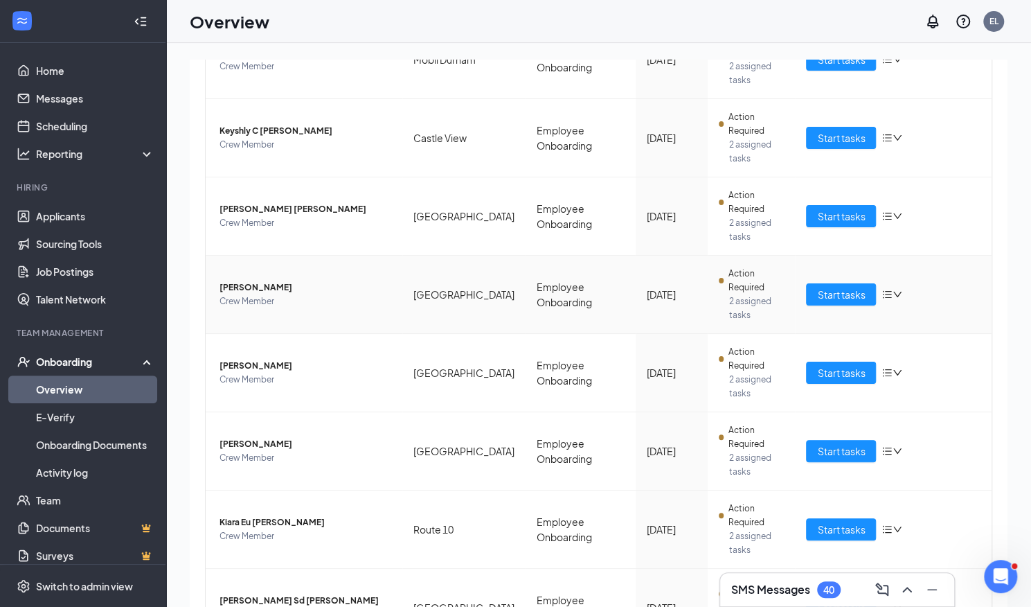
scroll to position [456, 0]
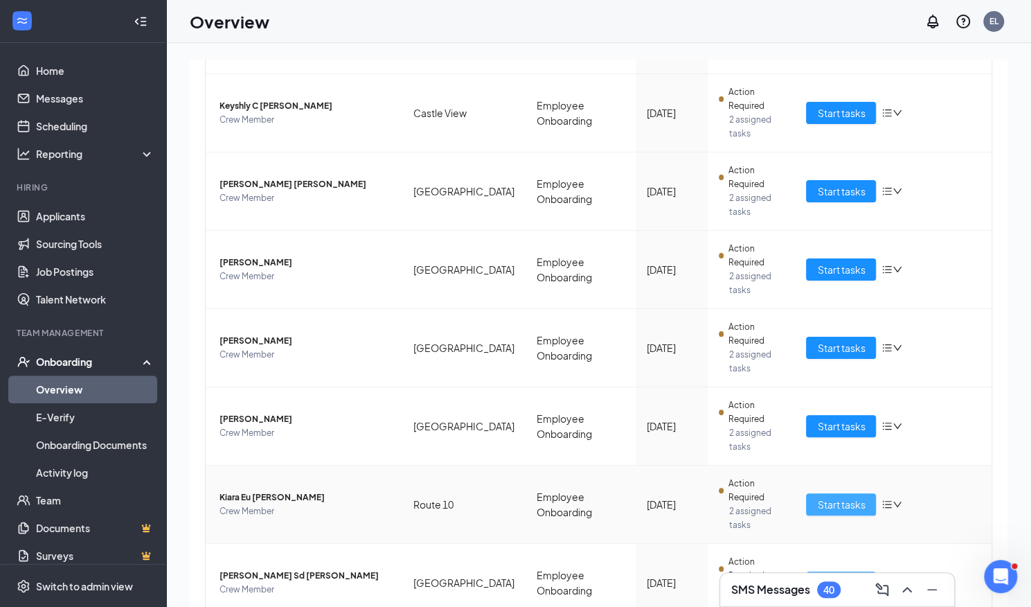
click at [842, 496] on span "Start tasks" at bounding box center [841, 503] width 48 height 15
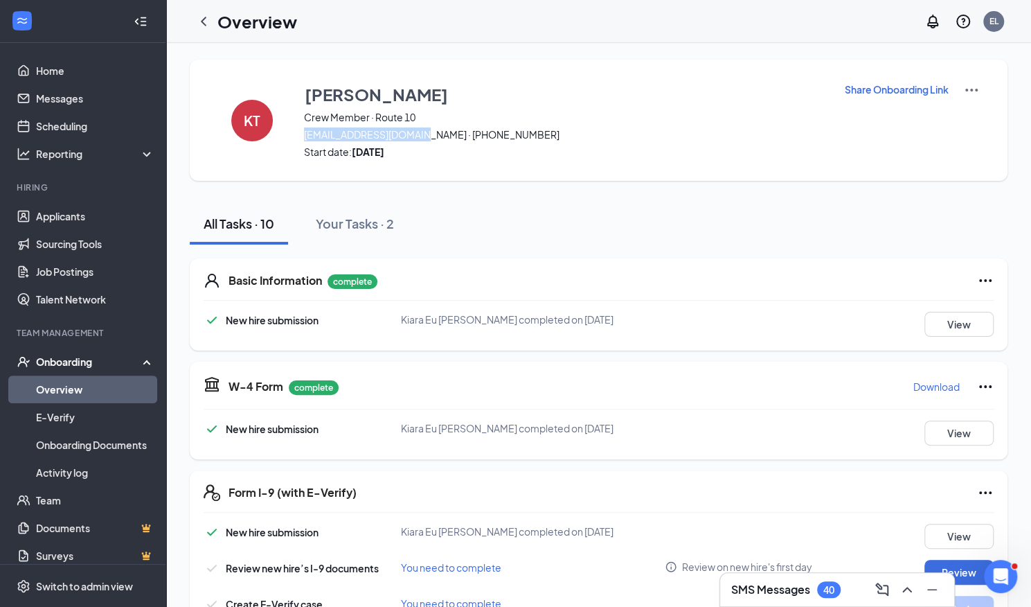
drag, startPoint x: 302, startPoint y: 128, endPoint x: 408, endPoint y: 134, distance: 106.1
click at [408, 134] on div "KT Kiara Trelles Crew Member · Route 10 trelleskiara@gmail.com · (203) 715-8142…" at bounding box center [599, 120] width 818 height 121
copy span "trelleskiara@gmail.com"
click at [103, 389] on link "Overview" at bounding box center [95, 389] width 118 height 28
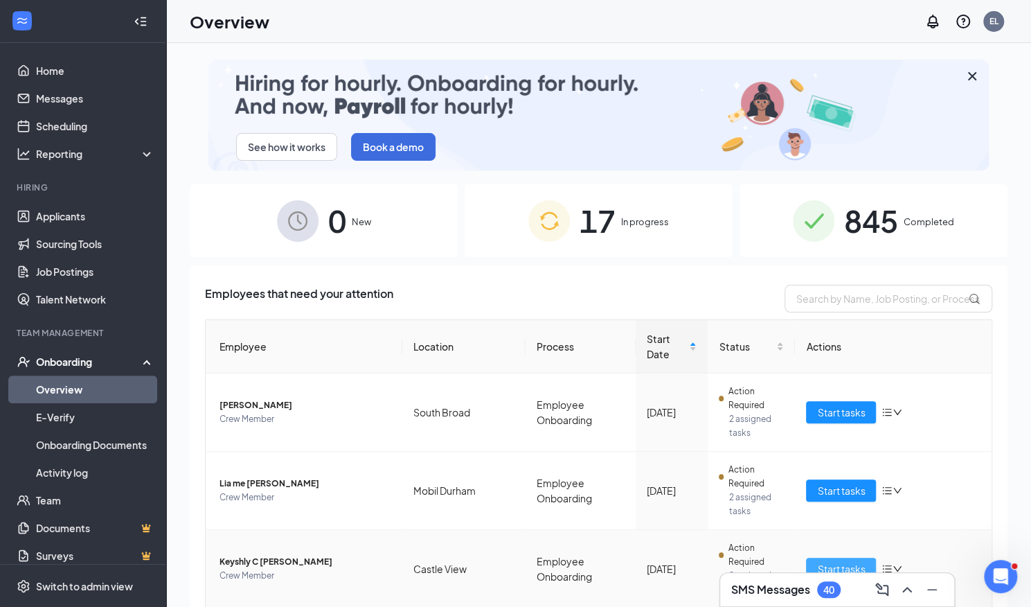
click at [830, 561] on span "Start tasks" at bounding box center [841, 568] width 48 height 15
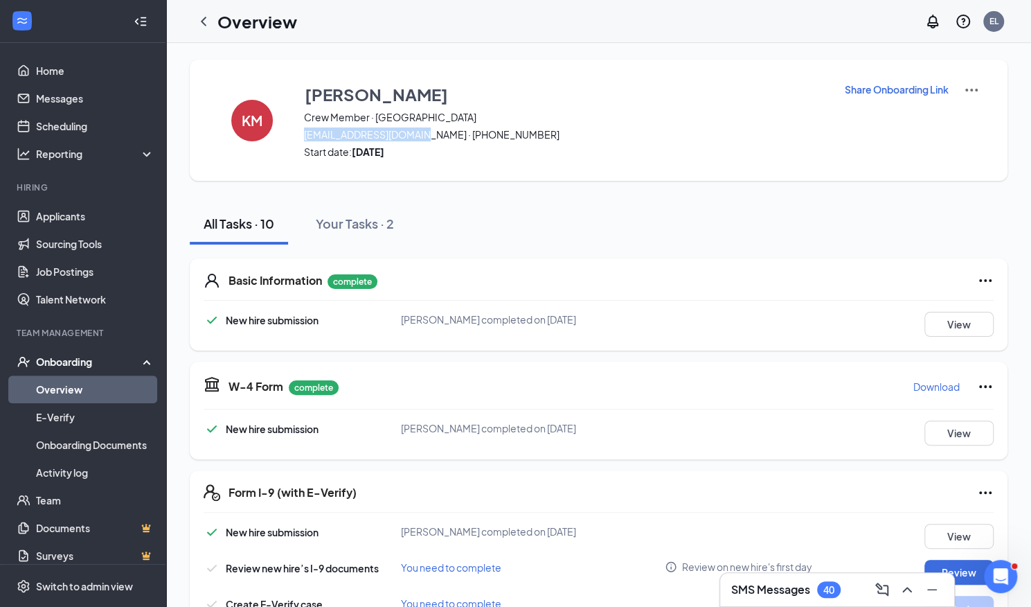
drag, startPoint x: 303, startPoint y: 136, endPoint x: 425, endPoint y: 135, distance: 122.6
click at [425, 135] on div "KM Keyshly Mauro Crew Member · Castle View keyshlymauro@gmail.com · (475) 318-1…" at bounding box center [599, 120] width 818 height 121
copy span "keyshlymauro@gmail.com"
click at [87, 393] on link "Overview" at bounding box center [95, 389] width 118 height 28
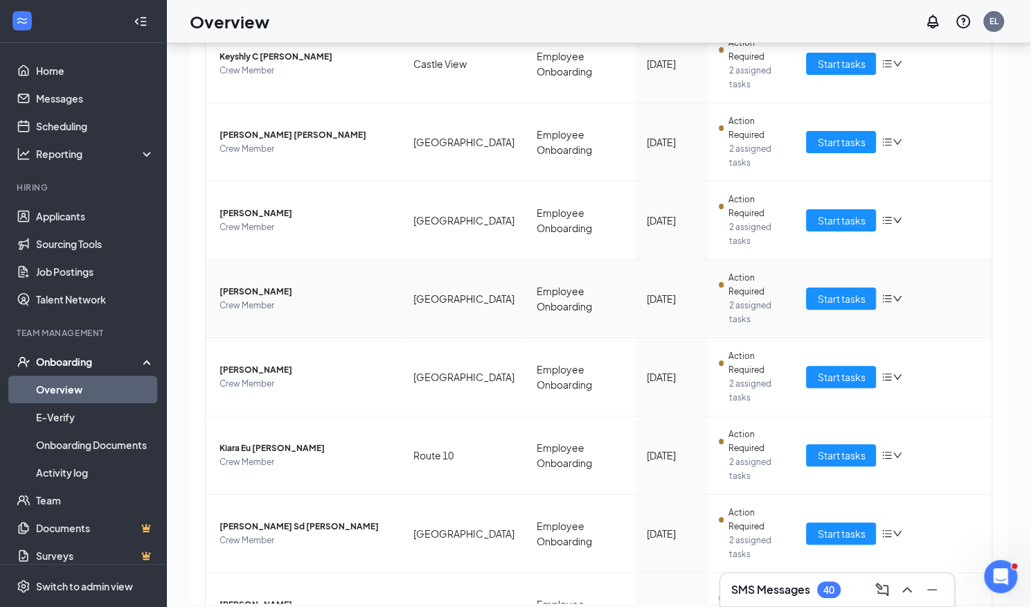
scroll to position [62, 0]
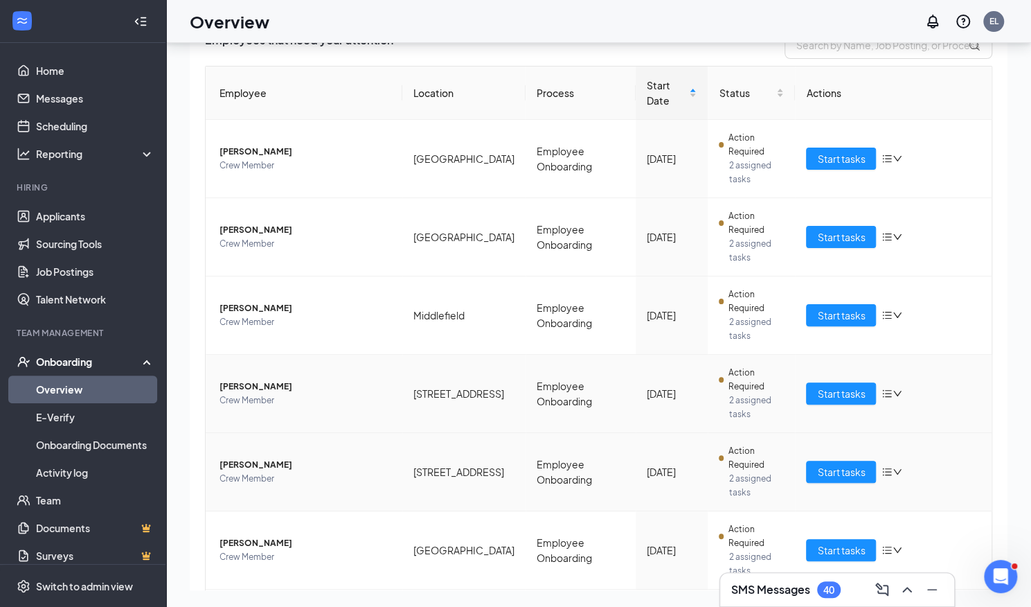
scroll to position [263, 0]
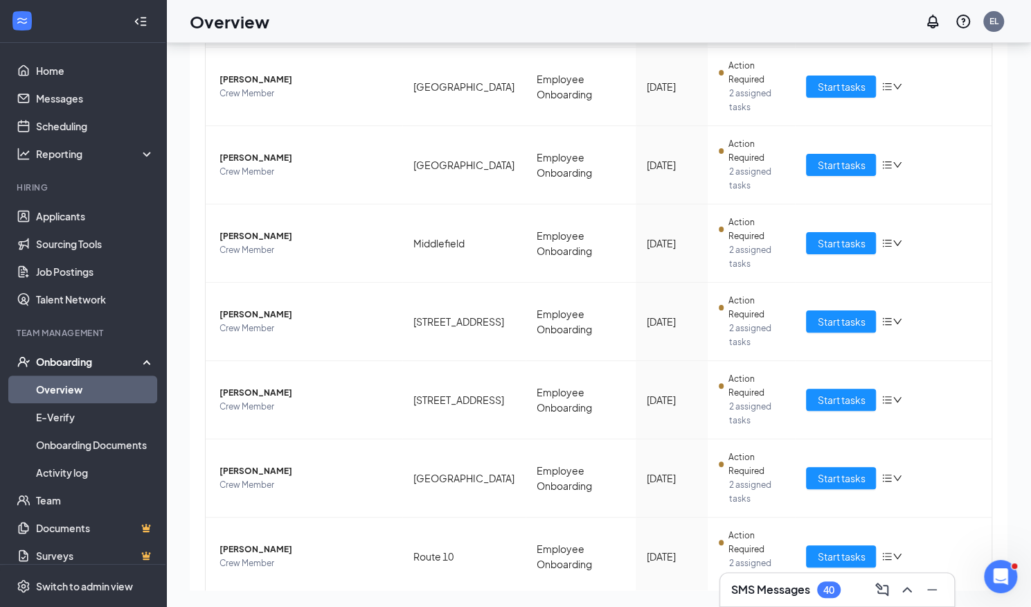
click at [917, 606] on link "1" at bounding box center [925, 617] width 21 height 21
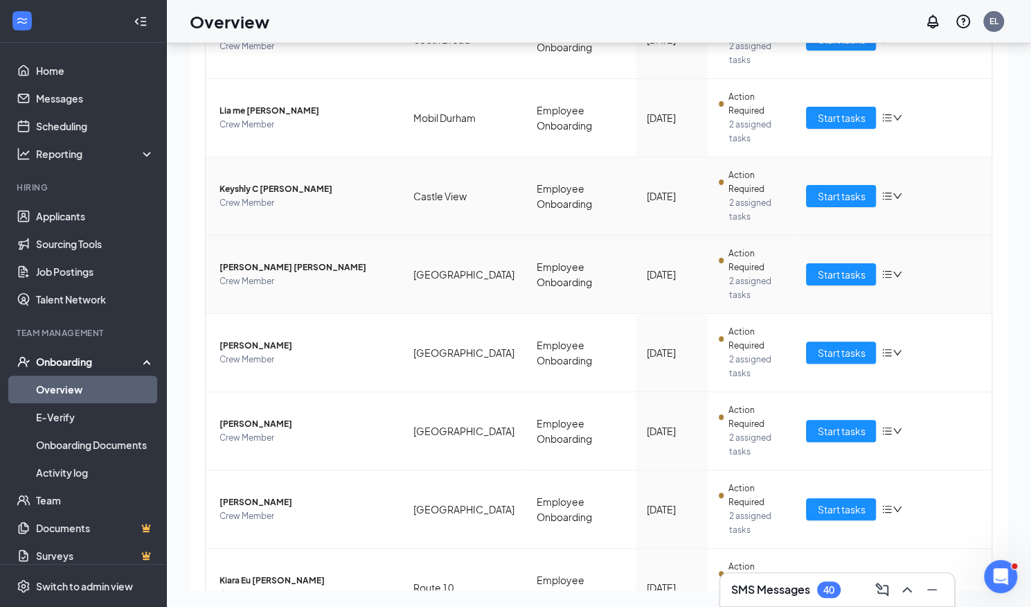
scroll to position [332, 0]
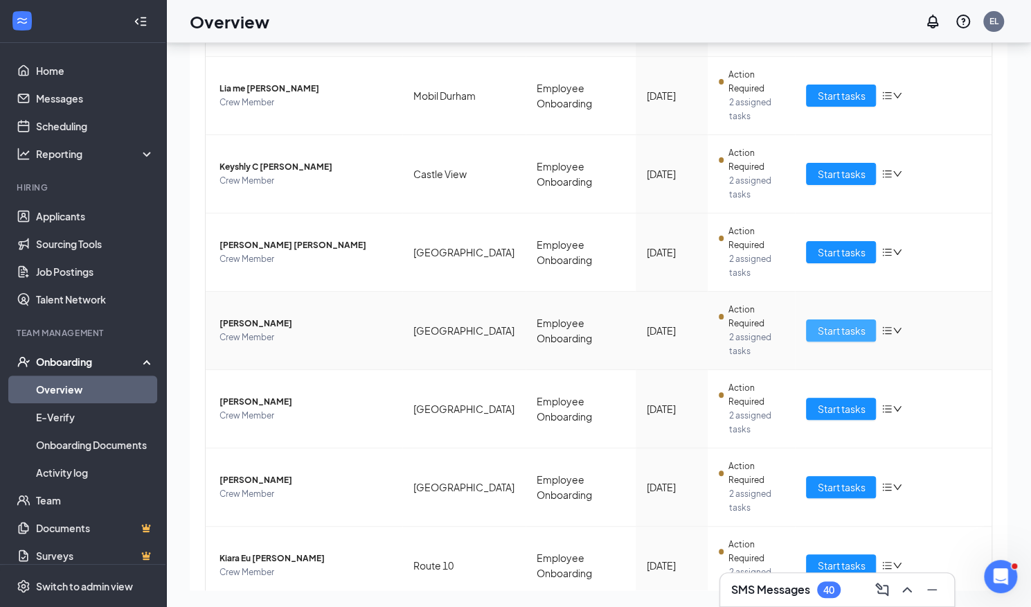
click at [852, 323] on span "Start tasks" at bounding box center [841, 330] width 48 height 15
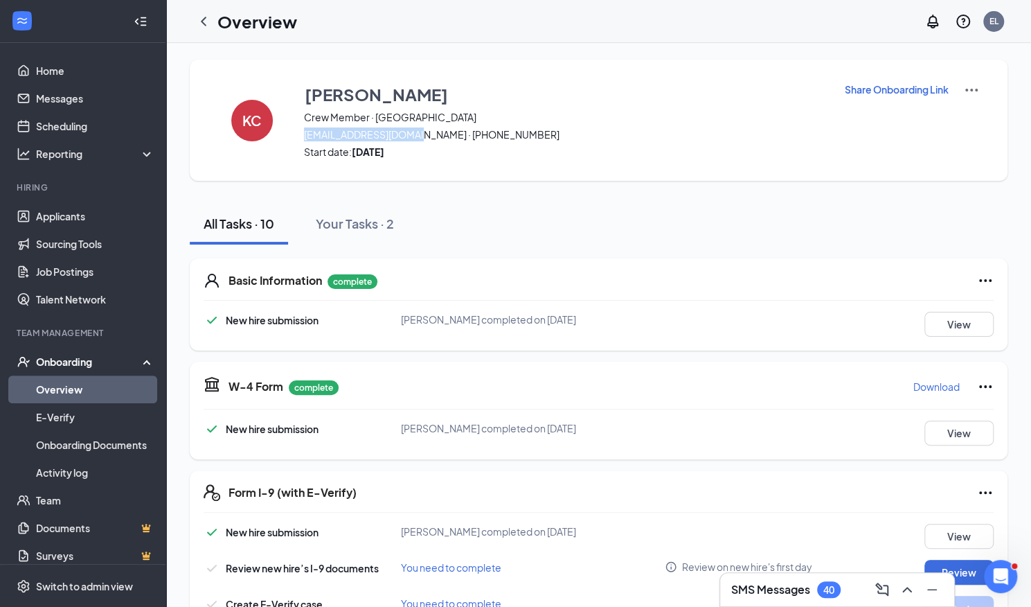
drag, startPoint x: 301, startPoint y: 134, endPoint x: 418, endPoint y: 138, distance: 116.4
click at [418, 138] on div "KC Katelyn Carr Crew Member · Durham katecarr860@gmail.com · (959) 242-2379 Sta…" at bounding box center [599, 120] width 818 height 121
copy span "katecarr860@gmail.com"
click at [100, 383] on link "Overview" at bounding box center [95, 389] width 118 height 28
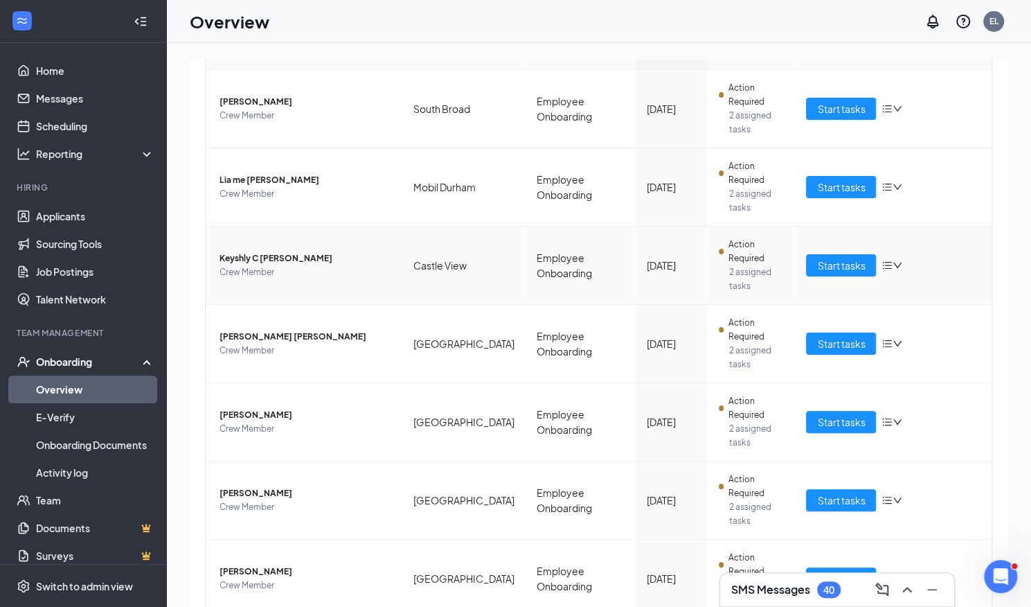
scroll to position [415, 0]
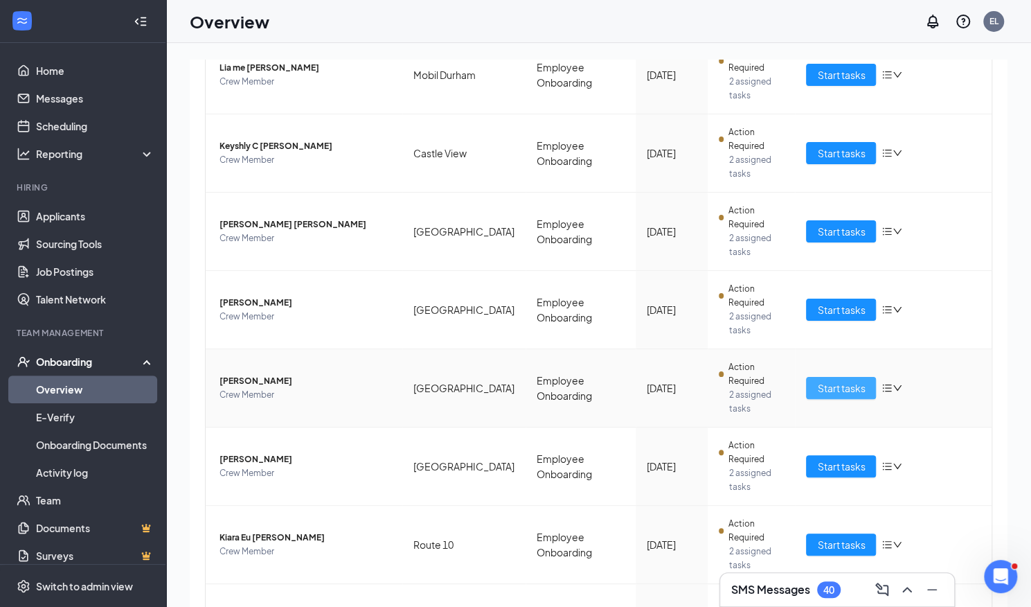
click at [823, 380] on span "Start tasks" at bounding box center [841, 387] width 48 height 15
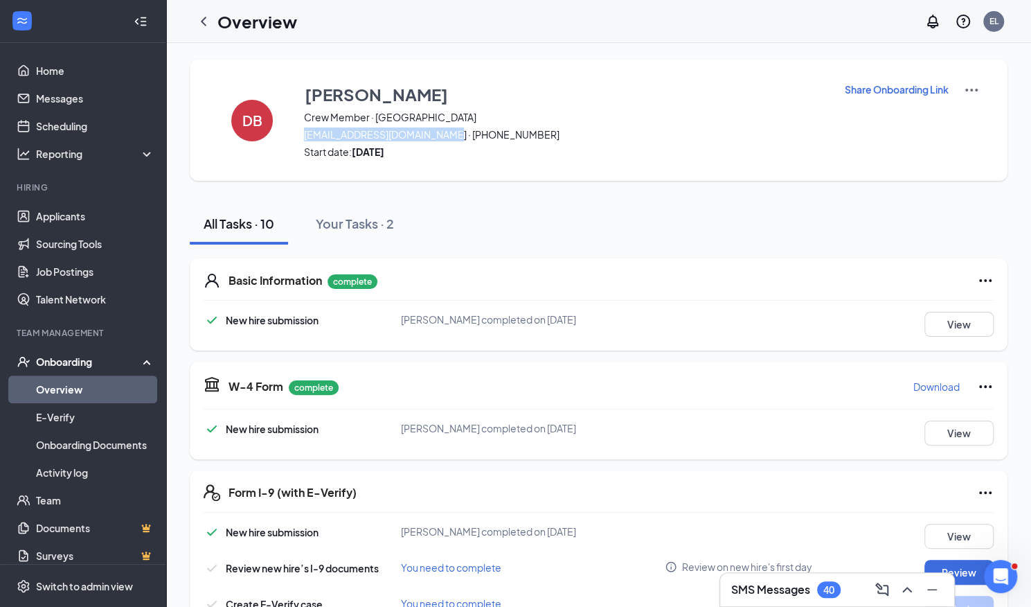
drag, startPoint x: 303, startPoint y: 134, endPoint x: 447, endPoint y: 125, distance: 143.6
click at [447, 125] on div "Danielle Berry Crew Member · Durham daniellehughes957@gmail.com · (860) 918-703…" at bounding box center [565, 120] width 523 height 77
copy span "daniellehughes957@gmail.com"
click at [906, 591] on icon "ChevronUp" at bounding box center [907, 589] width 17 height 17
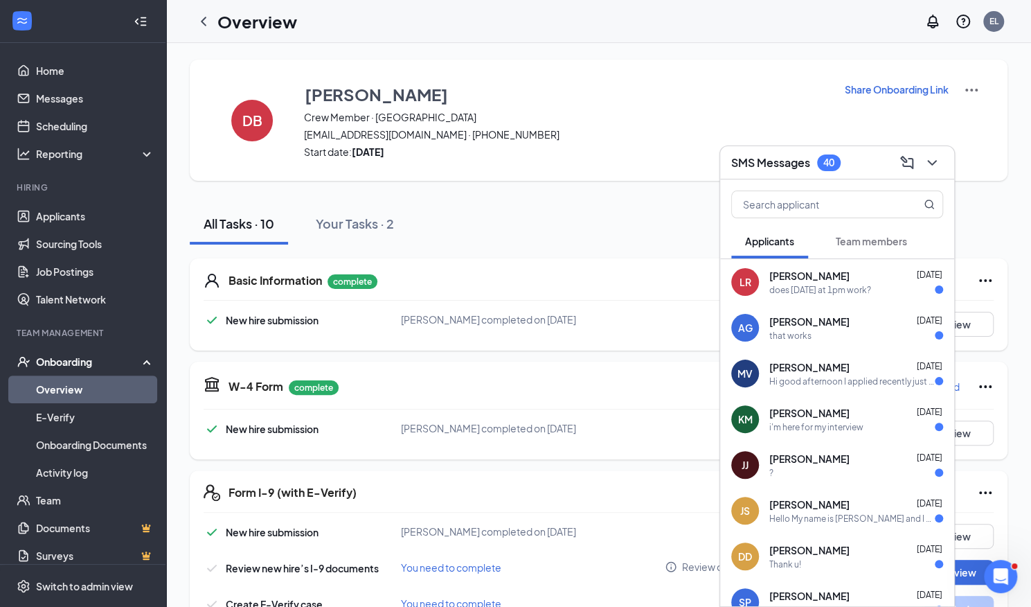
click at [884, 426] on div "i'm here for my interview" at bounding box center [856, 427] width 174 height 12
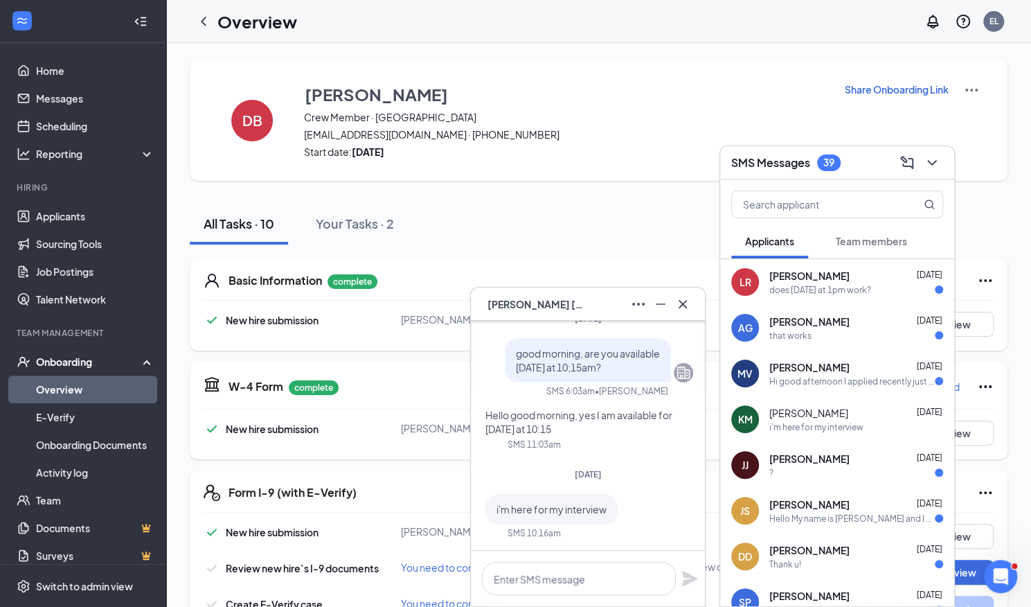
click at [814, 339] on div "that works" at bounding box center [856, 336] width 174 height 12
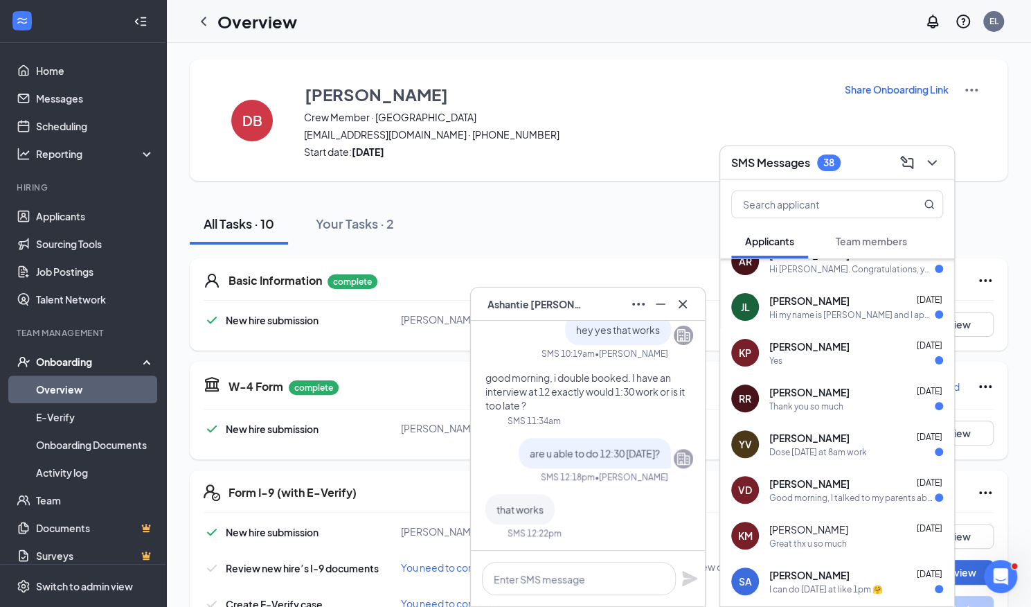
scroll to position [636, 0]
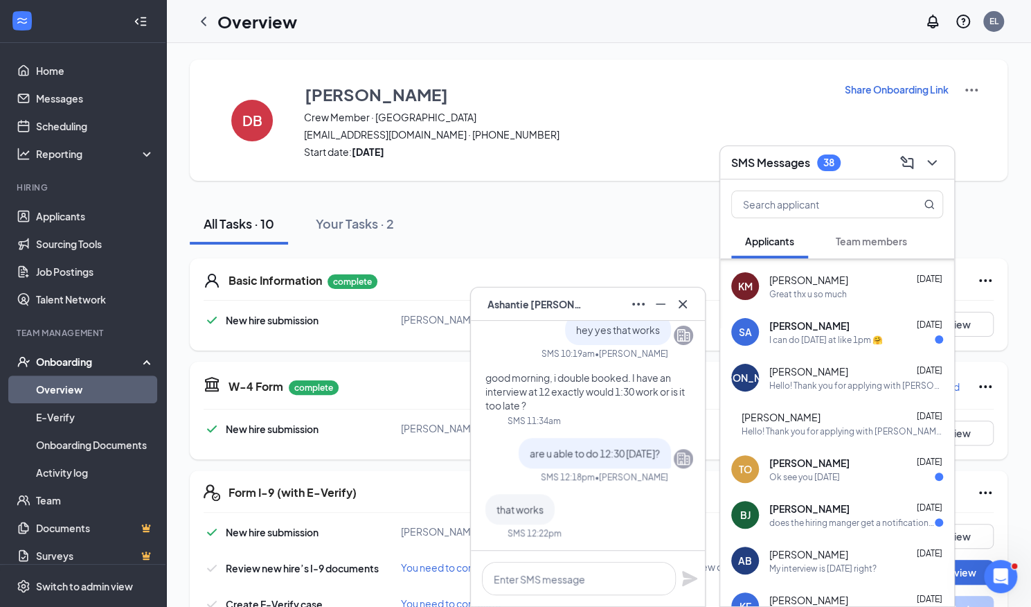
click at [894, 239] on span "Team members" at bounding box center [871, 241] width 71 height 12
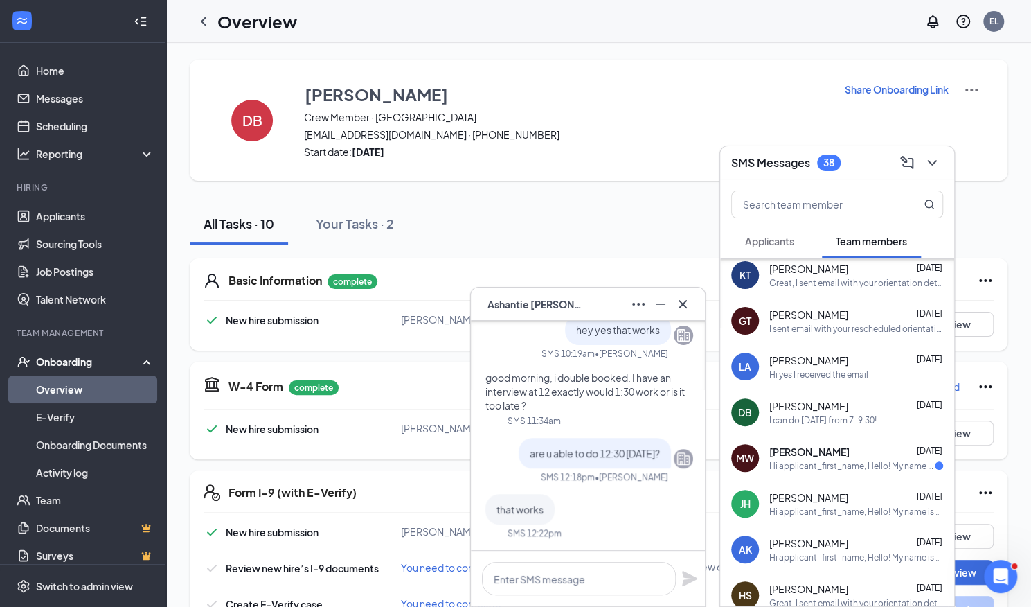
scroll to position [346, 0]
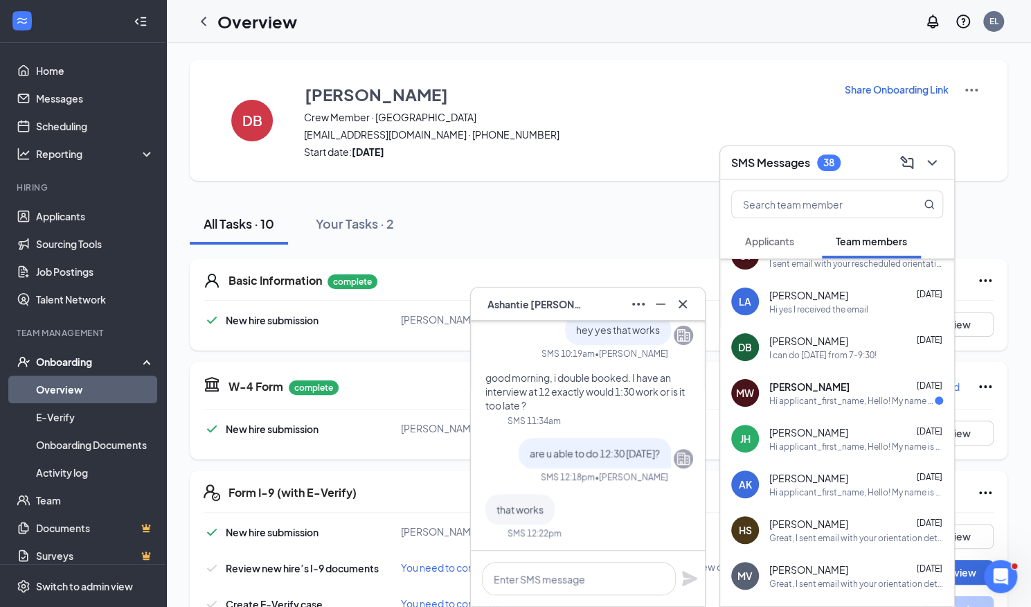
click at [882, 395] on div "Hi applicant_first_name‌‌‌‌, Hello! My name is Emma and I am the Network Traine…" at bounding box center [851, 401] width 165 height 12
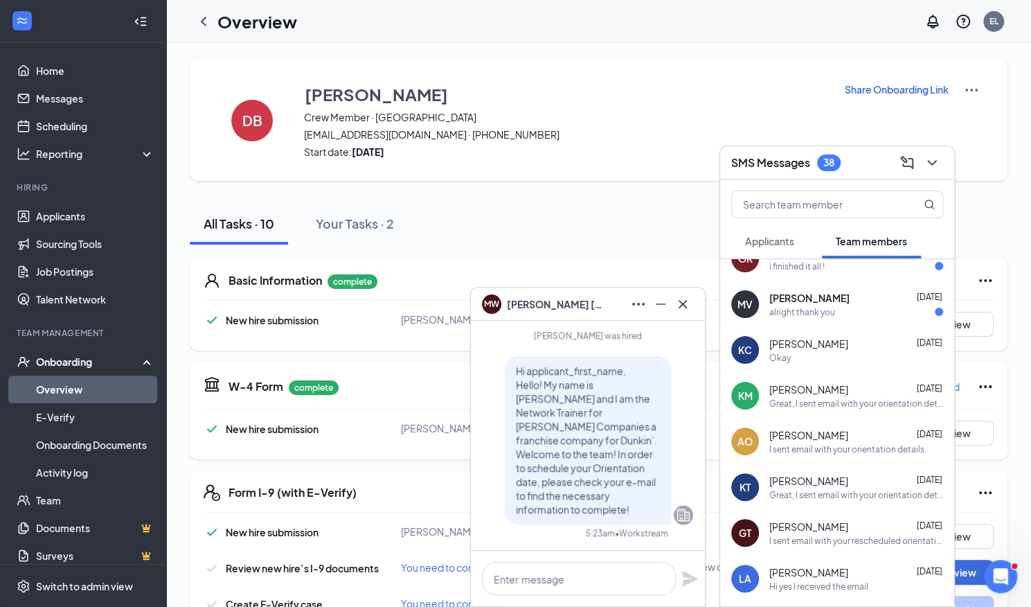
scroll to position [0, 0]
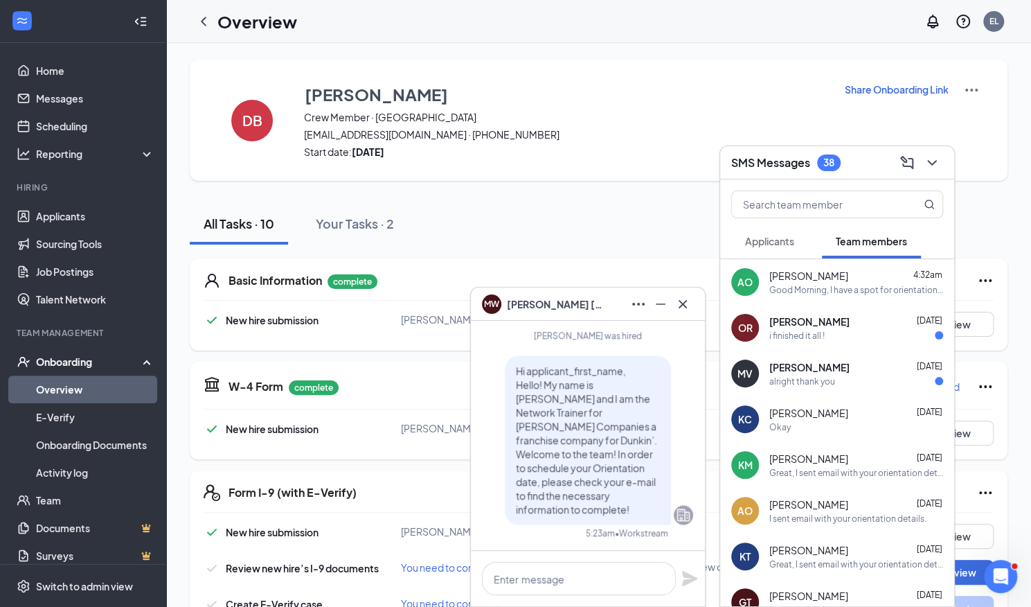
click at [876, 382] on div "alright thank you" at bounding box center [856, 381] width 174 height 12
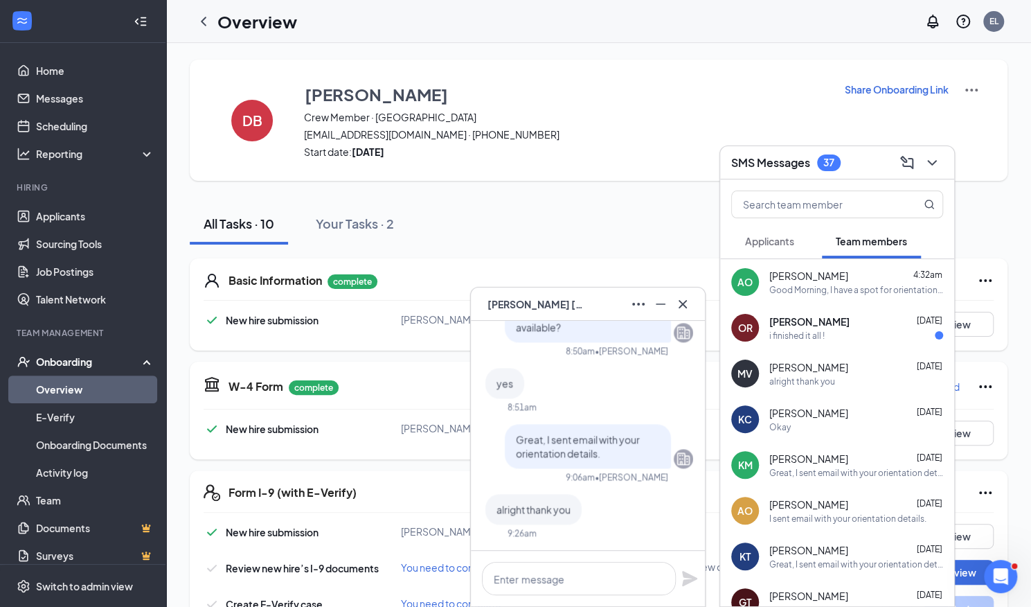
click at [854, 339] on div "i finished it all !" at bounding box center [856, 336] width 174 height 12
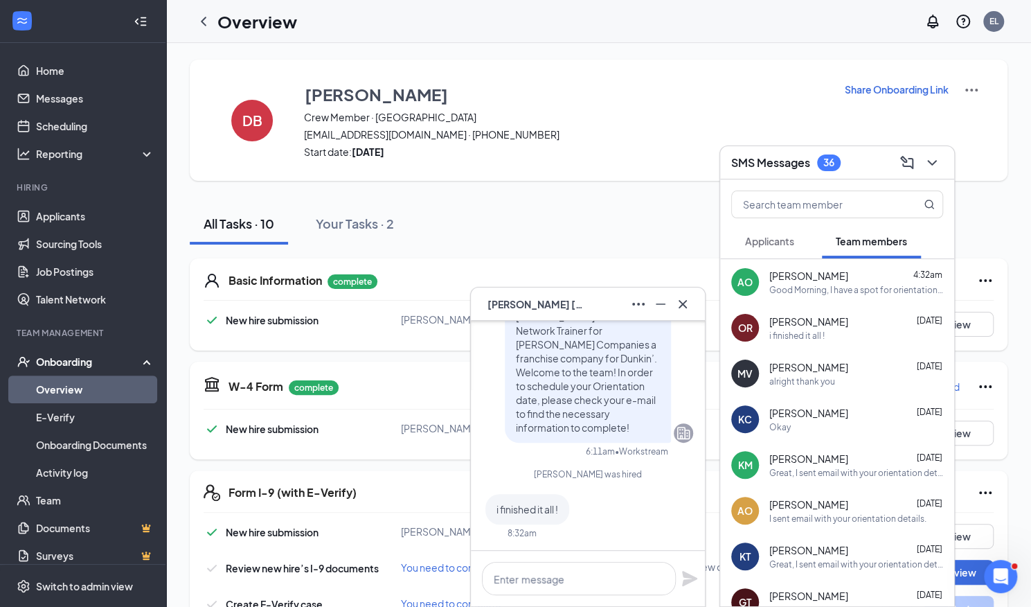
click at [52, 387] on link "Overview" at bounding box center [95, 389] width 118 height 28
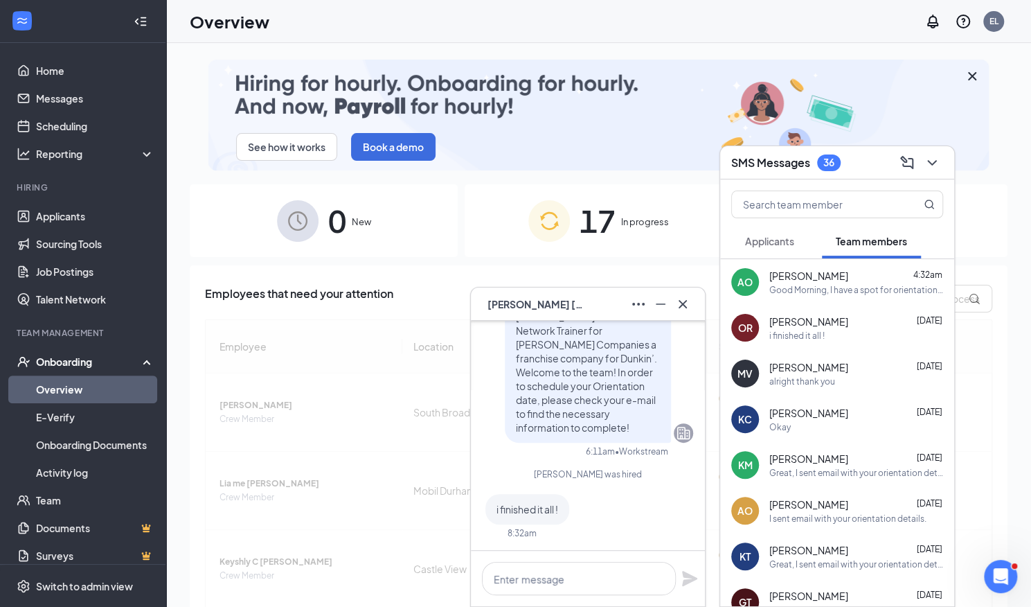
click at [662, 305] on icon "Minimize" at bounding box center [660, 304] width 17 height 17
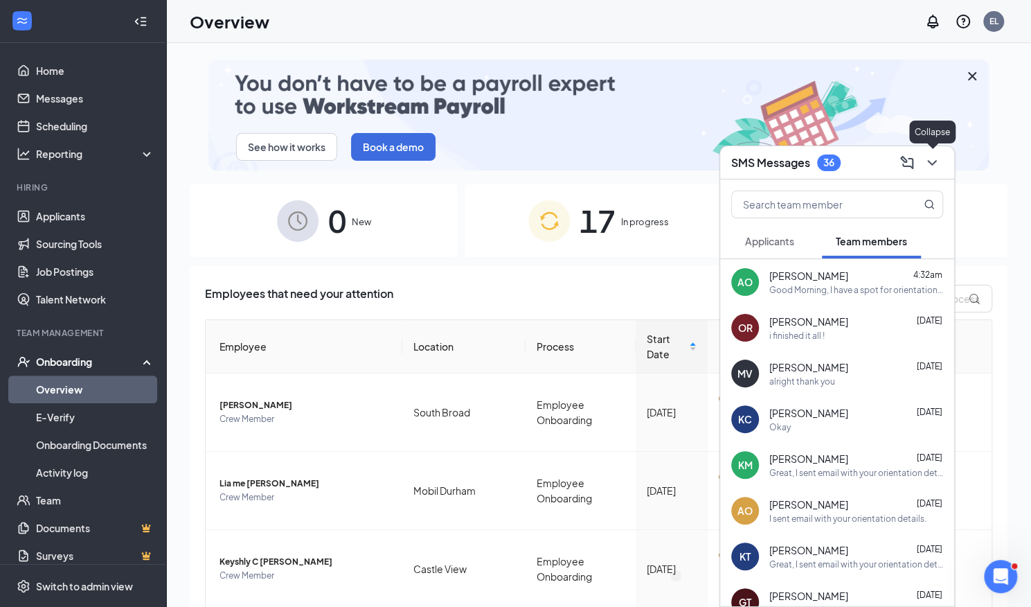
click at [937, 156] on icon "ChevronDown" at bounding box center [932, 162] width 17 height 17
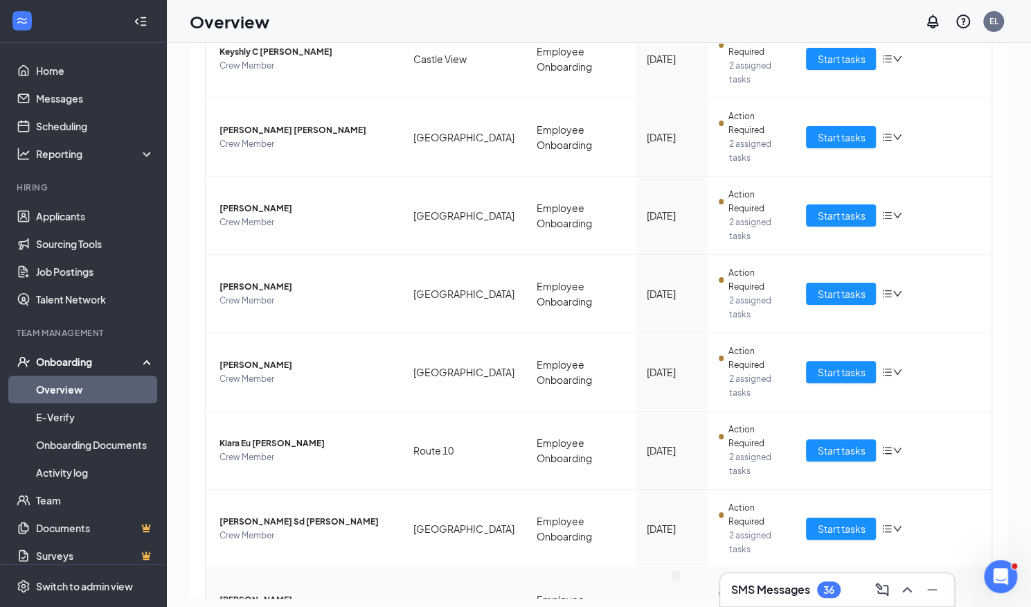
scroll to position [62, 0]
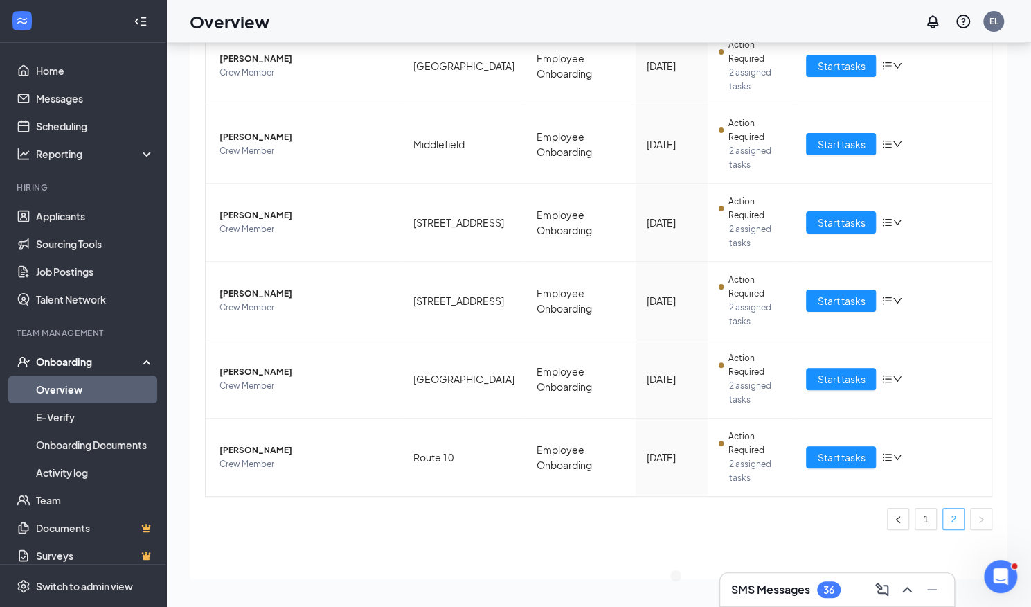
scroll to position [263, 0]
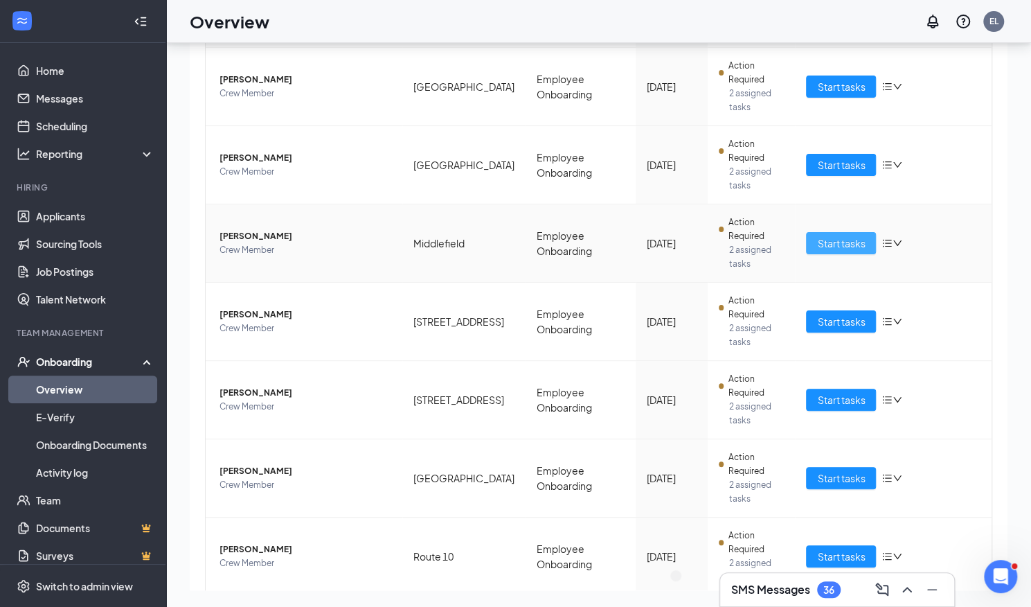
click at [825, 235] on span "Start tasks" at bounding box center [841, 242] width 48 height 15
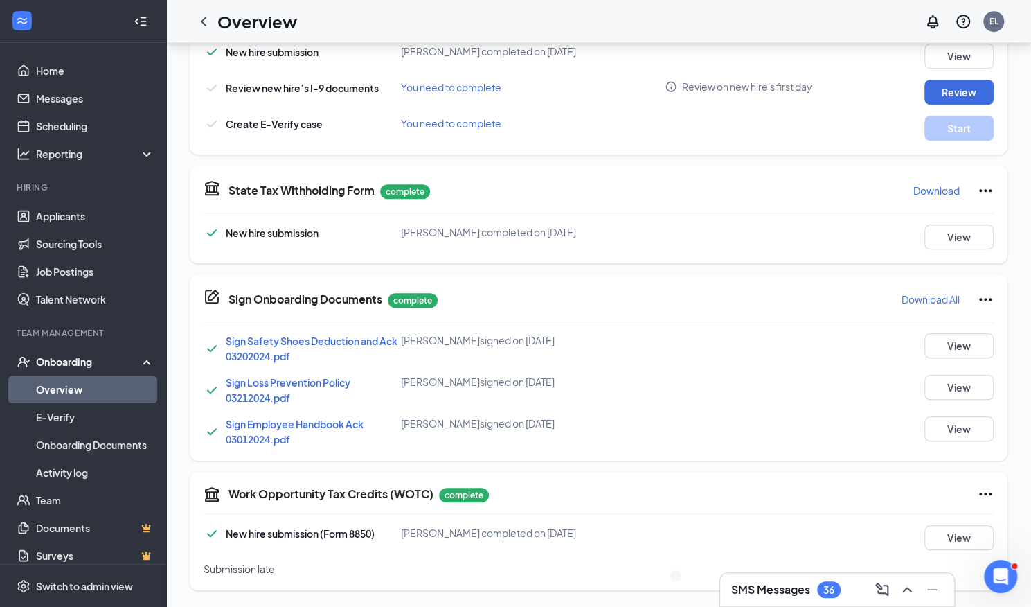
scroll to position [485, 0]
click at [903, 593] on icon "ChevronUp" at bounding box center [907, 589] width 17 height 17
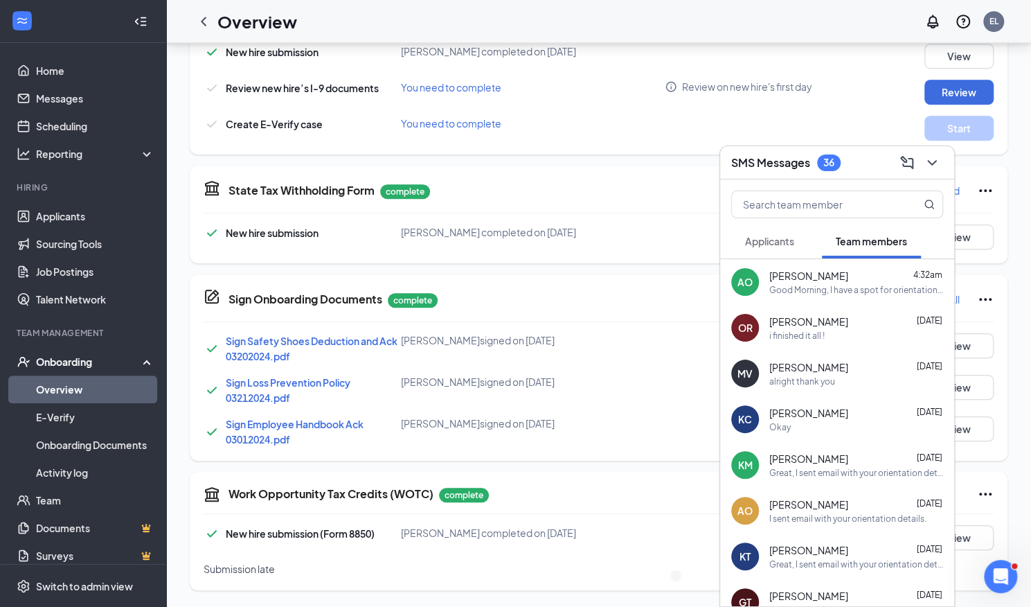
click at [856, 323] on div "Osvaldo Rodriguez Sep 14" at bounding box center [856, 321] width 174 height 14
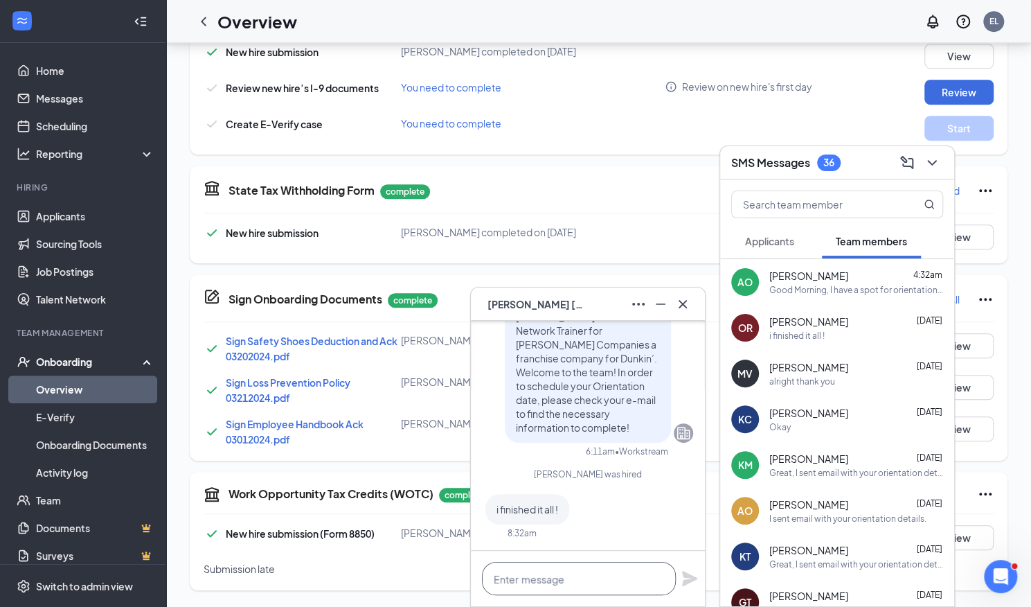
click at [561, 575] on textarea at bounding box center [579, 578] width 194 height 33
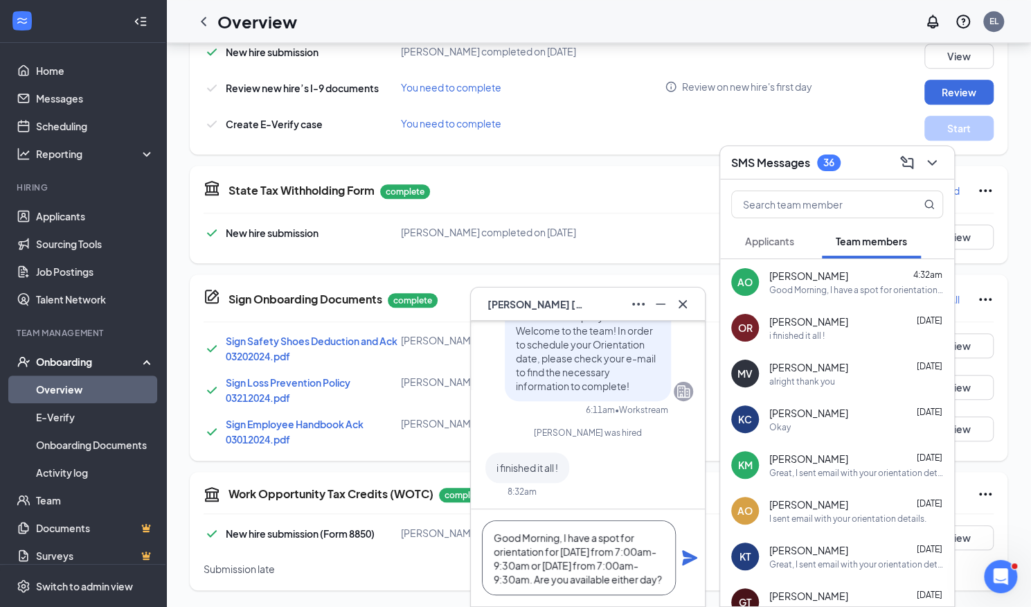
scroll to position [15, 0]
type textarea "Good Morning, I have a spot for orientation for Thursday from 7:00am-9:30am or …"
click at [692, 559] on icon "Plane" at bounding box center [689, 557] width 15 height 15
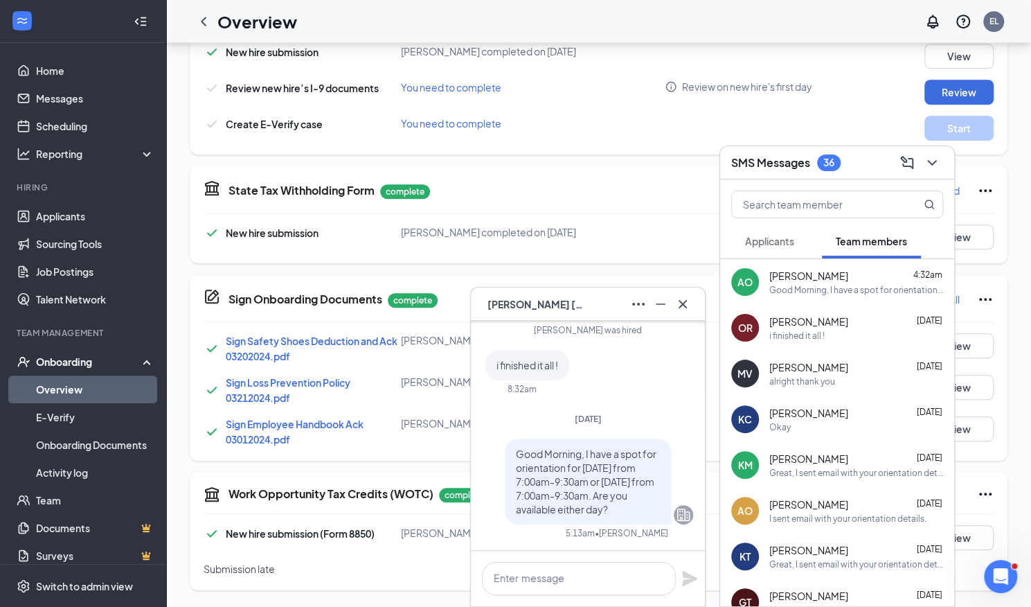
scroll to position [0, 0]
click at [692, 302] on button at bounding box center [683, 304] width 22 height 22
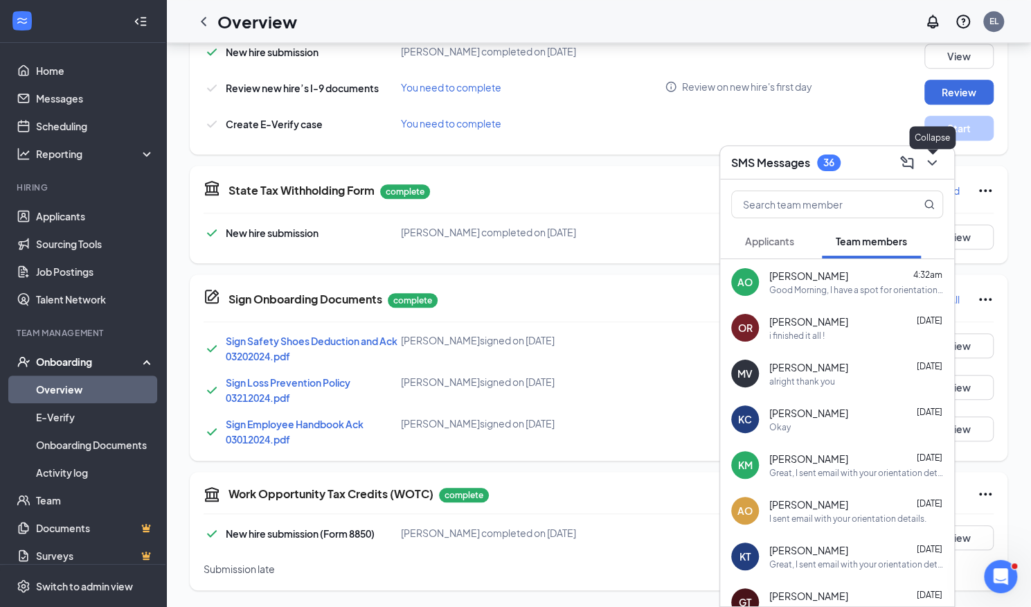
click at [929, 164] on icon "ChevronDown" at bounding box center [932, 162] width 17 height 17
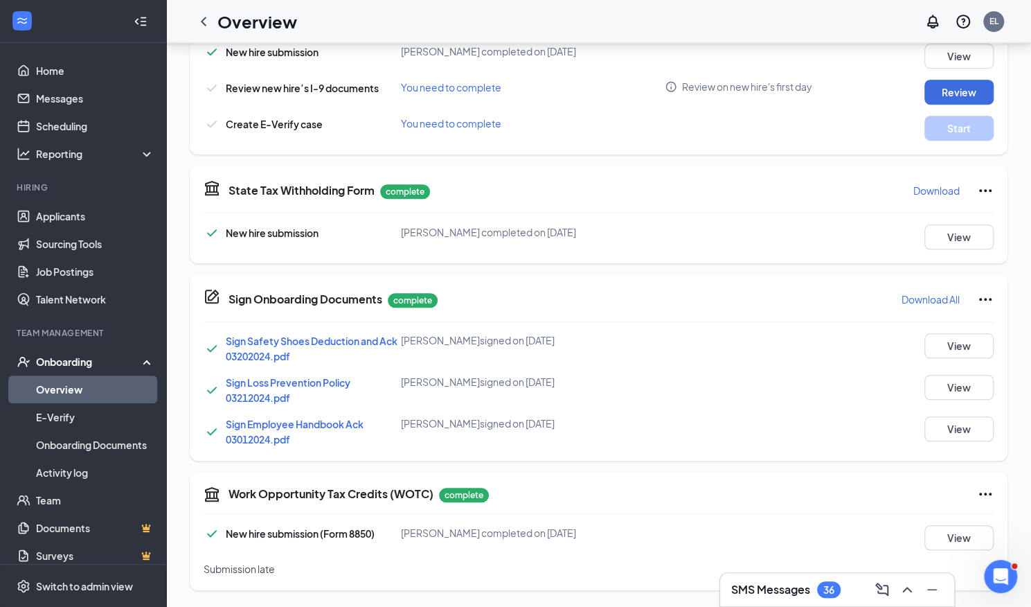
click at [85, 388] on link "Overview" at bounding box center [95, 389] width 118 height 28
